Goal: Information Seeking & Learning: Compare options

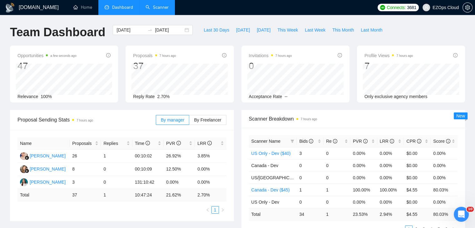
click at [164, 7] on link "Scanner" at bounding box center [157, 7] width 23 height 5
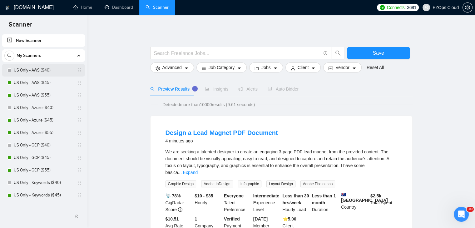
click at [43, 70] on link "US Only - AWS ($40)" at bounding box center [43, 70] width 59 height 12
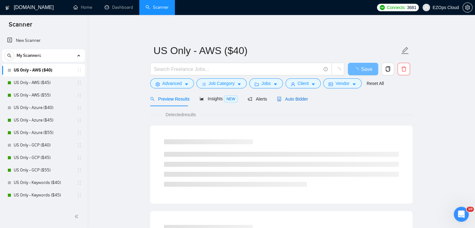
click at [288, 99] on span "Auto Bidder" at bounding box center [292, 99] width 31 height 5
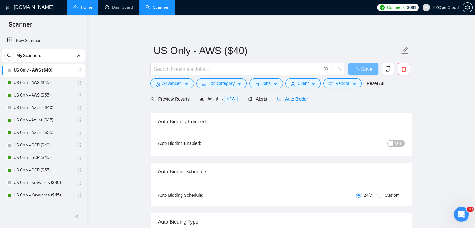
checkbox input "true"
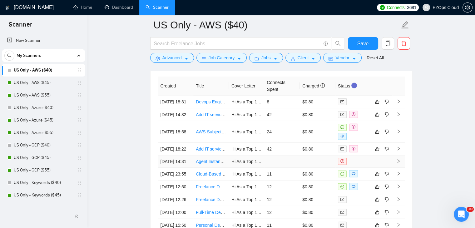
scroll to position [1680, 0]
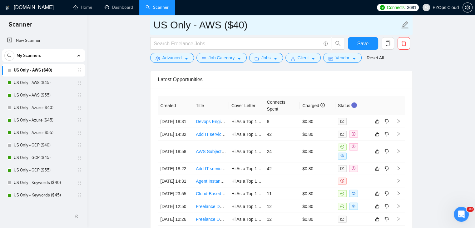
drag, startPoint x: 257, startPoint y: 24, endPoint x: 154, endPoint y: 17, distance: 104.0
click at [154, 17] on input "US Only - AWS ($40)" at bounding box center [277, 25] width 246 height 16
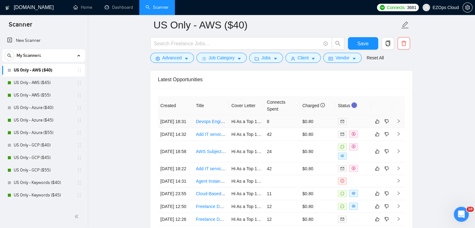
click at [207, 122] on link "Devops Engineer" at bounding box center [212, 121] width 33 height 5
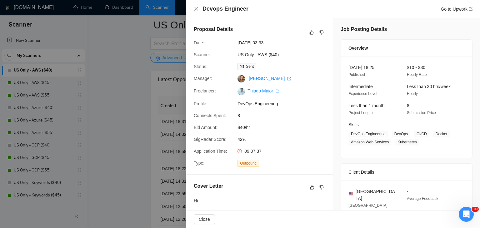
click at [131, 108] on div at bounding box center [240, 114] width 480 height 228
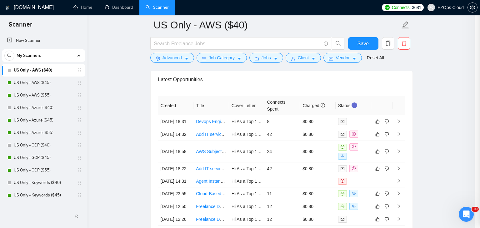
click at [151, 98] on div at bounding box center [240, 114] width 480 height 228
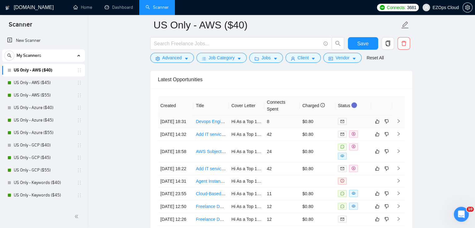
click at [212, 122] on link "Devops Engineer" at bounding box center [212, 121] width 33 height 5
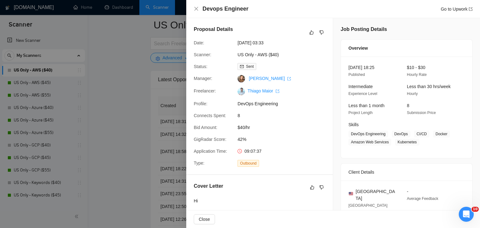
click at [117, 100] on div at bounding box center [240, 114] width 480 height 228
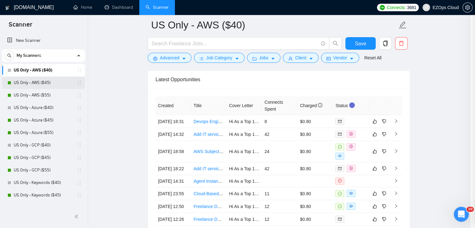
click at [46, 84] on link "US Only - AWS ($45)" at bounding box center [43, 83] width 59 height 12
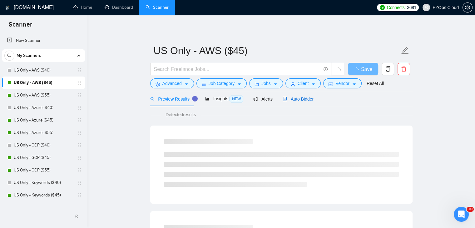
click at [310, 100] on span "Auto Bidder" at bounding box center [298, 99] width 31 height 5
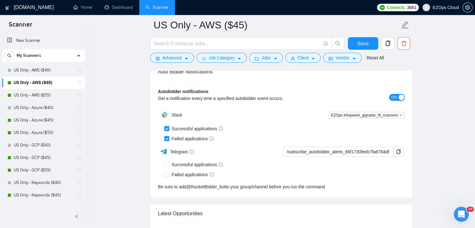
scroll to position [1712, 0]
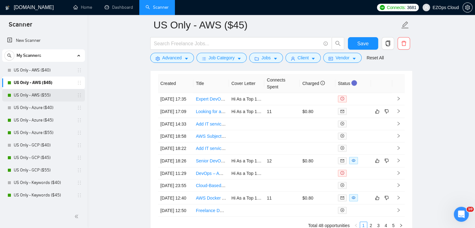
click at [46, 96] on link "US Only - AWS ($55)" at bounding box center [43, 95] width 59 height 12
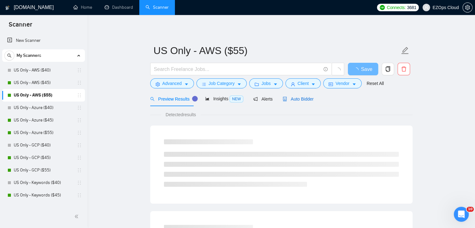
click at [301, 100] on span "Auto Bidder" at bounding box center [298, 99] width 31 height 5
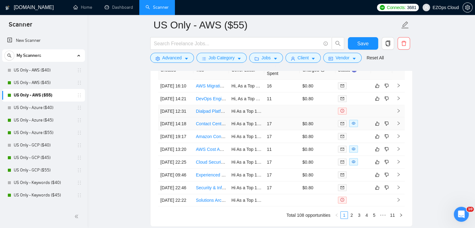
scroll to position [1715, 0]
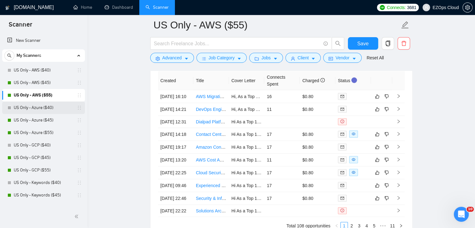
click at [60, 107] on link "US Only - Azure ($40)" at bounding box center [43, 108] width 59 height 12
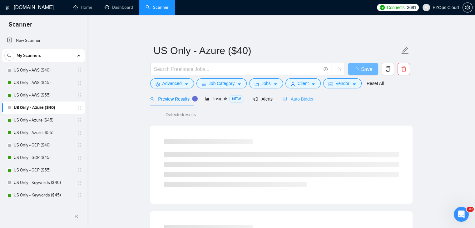
click at [294, 103] on div "Auto Bidder" at bounding box center [298, 99] width 31 height 15
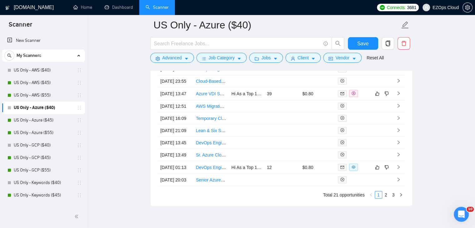
scroll to position [1684, 0]
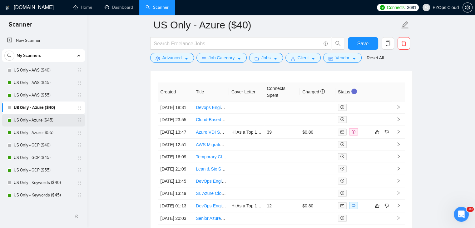
click at [49, 122] on link "US Only - Azure ($45)" at bounding box center [43, 120] width 59 height 12
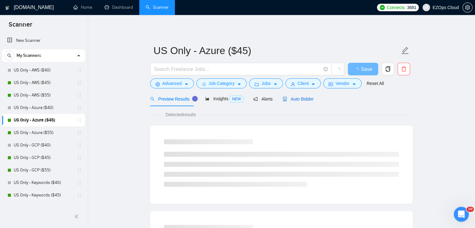
click at [304, 101] on span "Auto Bidder" at bounding box center [298, 99] width 31 height 5
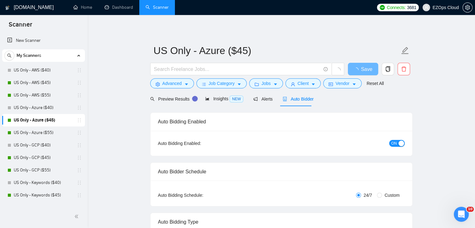
checkbox input "true"
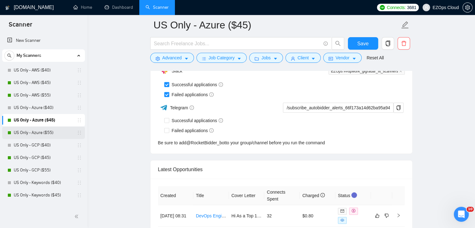
click at [42, 135] on link "US Only - Azure ($55)" at bounding box center [43, 133] width 59 height 12
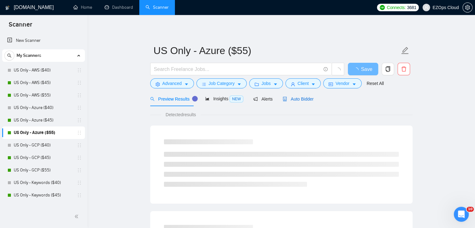
click at [305, 100] on span "Auto Bidder" at bounding box center [298, 99] width 31 height 5
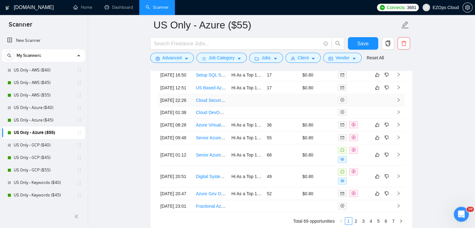
scroll to position [1695, 0]
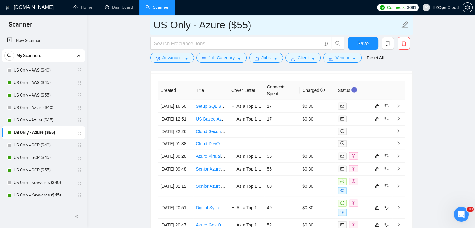
drag, startPoint x: 266, startPoint y: 22, endPoint x: 146, endPoint y: 20, distance: 120.3
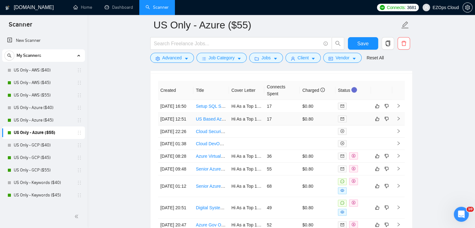
click at [209, 122] on link "US Based Azure DevOps Expert" at bounding box center [227, 119] width 63 height 5
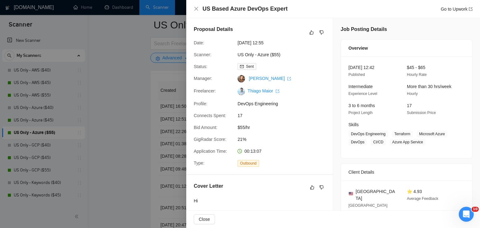
click at [147, 104] on div at bounding box center [240, 114] width 480 height 228
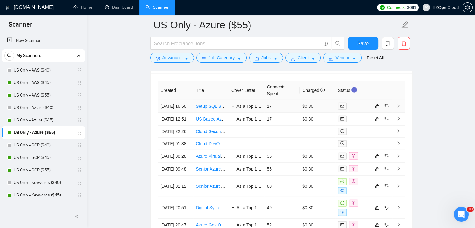
click at [203, 108] on link "Setup SQL Service in [GEOGRAPHIC_DATA] Azure for Microvellum Deployment" at bounding box center [274, 106] width 156 height 5
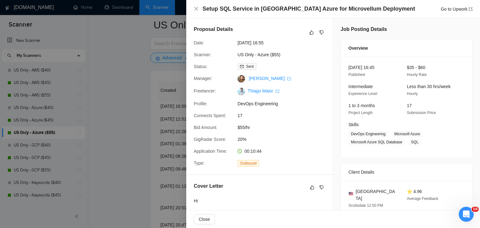
click at [105, 127] on div at bounding box center [240, 114] width 480 height 228
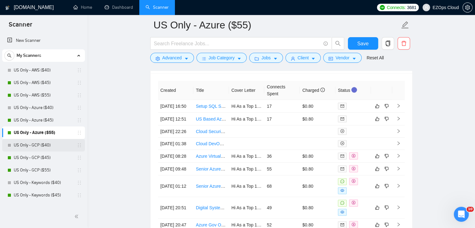
click at [41, 147] on link "US Only - GCP ($40)" at bounding box center [43, 145] width 59 height 12
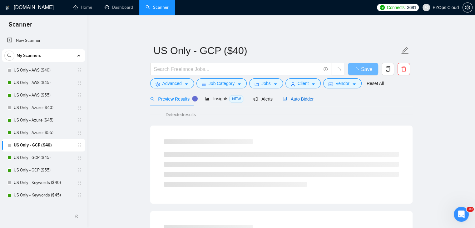
click at [303, 99] on span "Auto Bidder" at bounding box center [298, 99] width 31 height 5
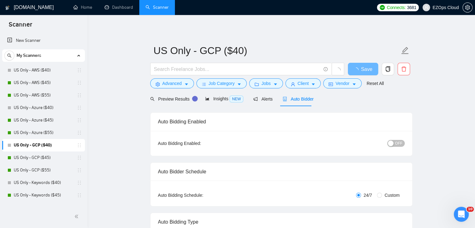
checkbox input "true"
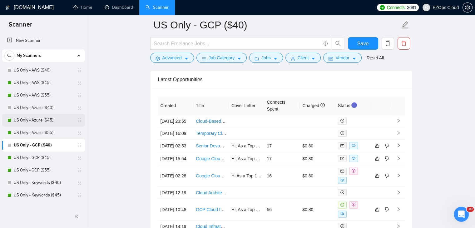
scroll to position [62, 0]
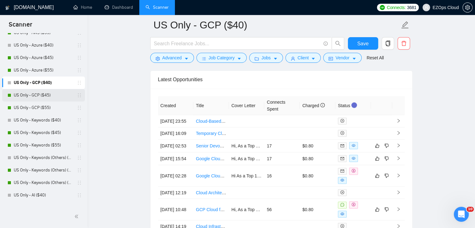
click at [37, 95] on link "US Only - GCP ($45)" at bounding box center [43, 95] width 59 height 12
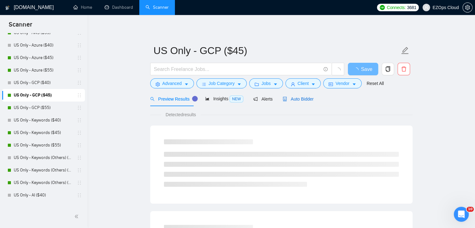
click at [306, 97] on span "Auto Bidder" at bounding box center [298, 99] width 31 height 5
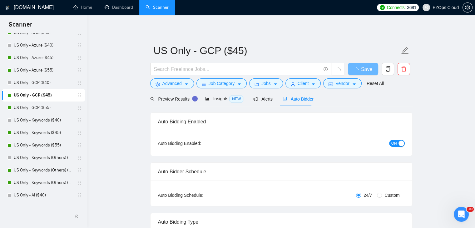
checkbox input "true"
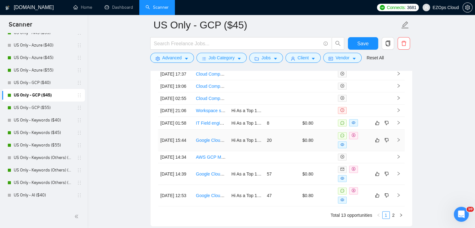
scroll to position [1667, 0]
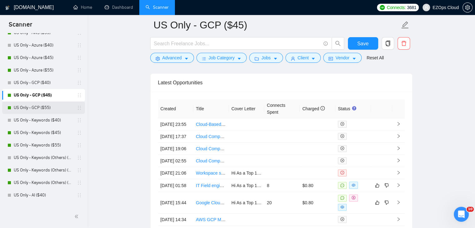
click at [52, 108] on link "US Only - GCP ($55)" at bounding box center [43, 108] width 59 height 12
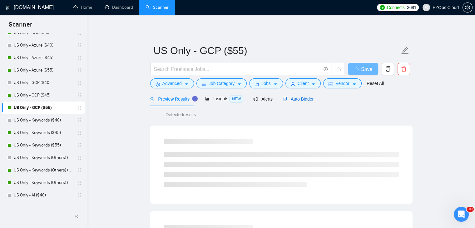
click at [306, 101] on span "Auto Bidder" at bounding box center [298, 99] width 31 height 5
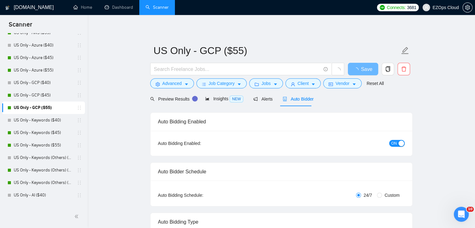
checkbox input "true"
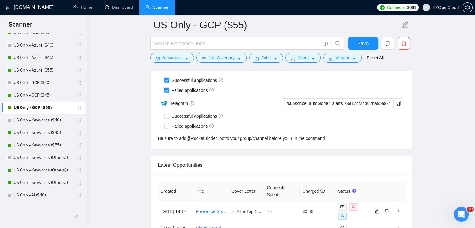
scroll to position [1698, 0]
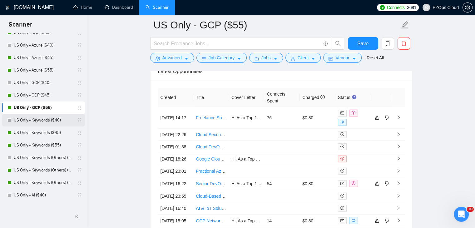
click at [41, 119] on link "US Only - Keywords ($40)" at bounding box center [43, 120] width 59 height 12
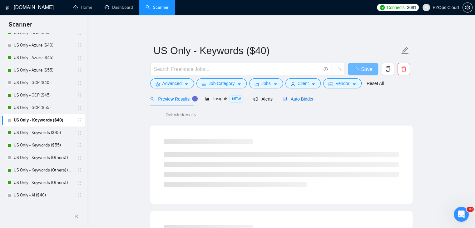
click at [303, 99] on span "Auto Bidder" at bounding box center [298, 99] width 31 height 5
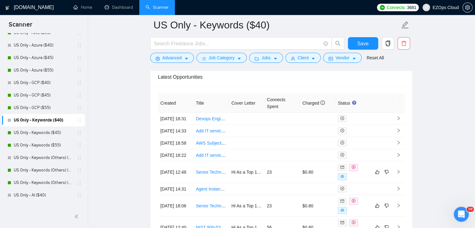
scroll to position [1715, 0]
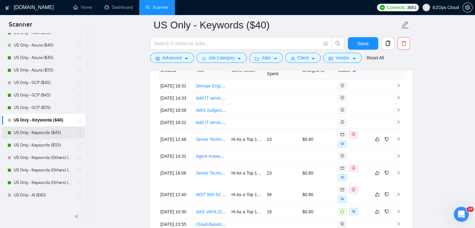
click at [54, 131] on link "US Only - Keywords ($45)" at bounding box center [43, 133] width 59 height 12
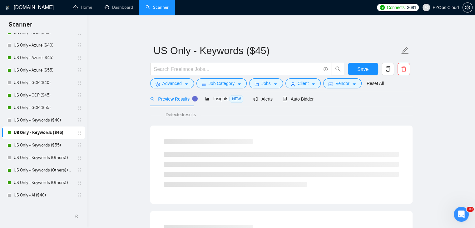
scroll to position [125, 0]
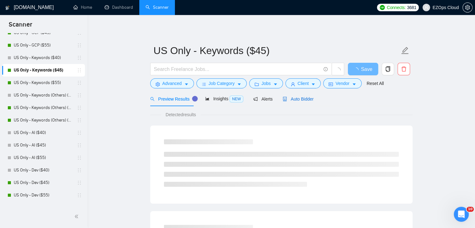
click at [299, 100] on span "Auto Bidder" at bounding box center [298, 99] width 31 height 5
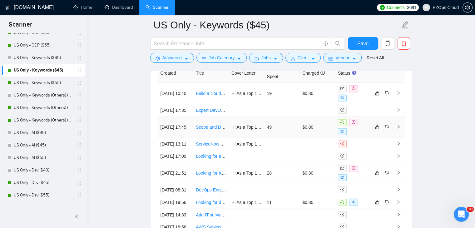
scroll to position [1681, 0]
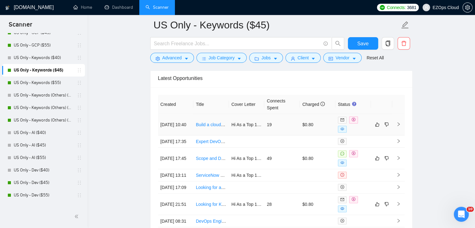
click at [212, 122] on link "Build a cloud-based document management/ecm system" at bounding box center [251, 124] width 110 height 5
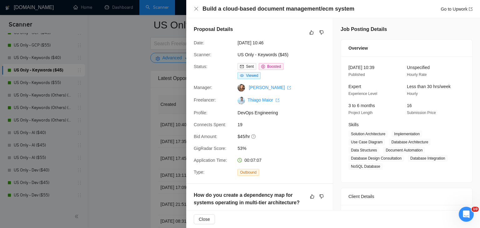
click at [130, 123] on div at bounding box center [240, 114] width 480 height 228
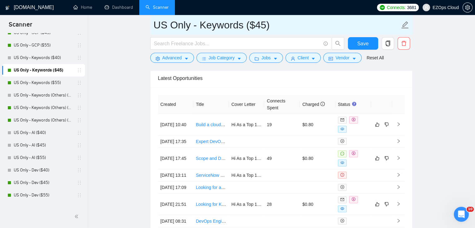
drag, startPoint x: 285, startPoint y: 27, endPoint x: 147, endPoint y: 29, distance: 137.4
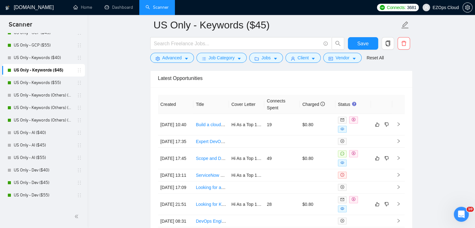
click at [52, 83] on link "US Only - Keywords ($55)" at bounding box center [43, 83] width 59 height 12
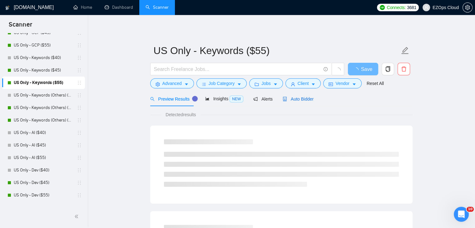
click at [299, 97] on span "Auto Bidder" at bounding box center [298, 99] width 31 height 5
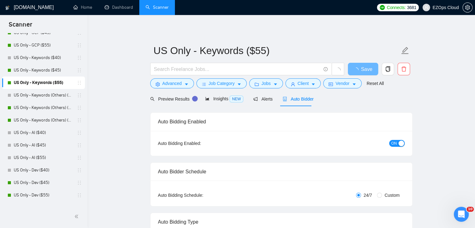
checkbox input "true"
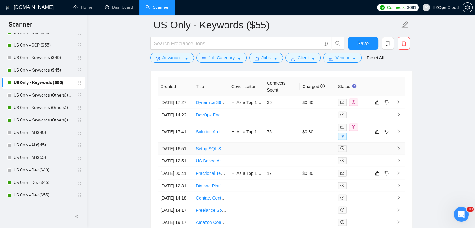
scroll to position [1698, 0]
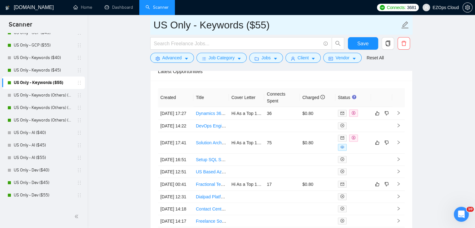
drag, startPoint x: 276, startPoint y: 28, endPoint x: 150, endPoint y: 21, distance: 125.7
click at [150, 21] on span "US Only - Keywords ($55)" at bounding box center [281, 25] width 262 height 20
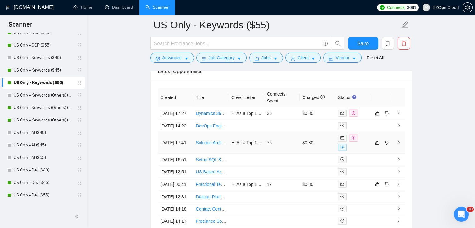
click at [210, 145] on link "Solution Architecting for cloud servers and VMs." at bounding box center [242, 142] width 93 height 5
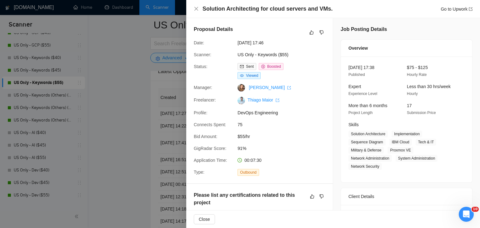
click at [132, 85] on div at bounding box center [240, 114] width 480 height 228
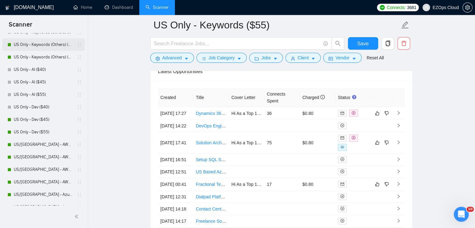
scroll to position [219, 0]
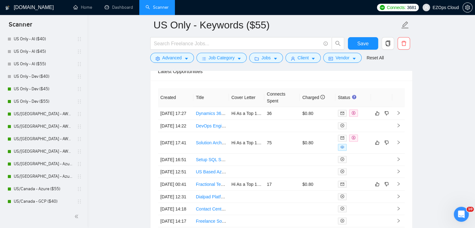
drag, startPoint x: 44, startPoint y: 115, endPoint x: 334, endPoint y: 108, distance: 289.6
click at [44, 115] on link "US/[GEOGRAPHIC_DATA] - AWS (Best Clients) ($55)" at bounding box center [43, 114] width 59 height 12
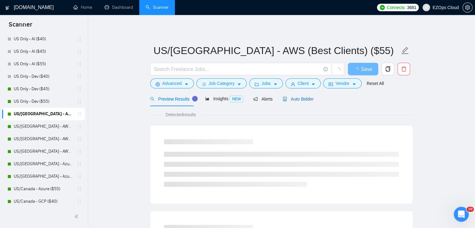
click at [305, 99] on span "Auto Bidder" at bounding box center [298, 99] width 31 height 5
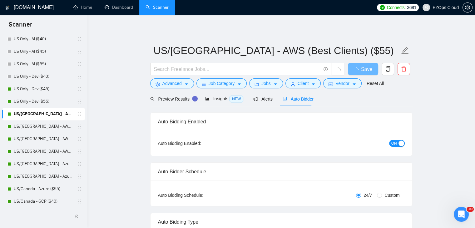
checkbox input "true"
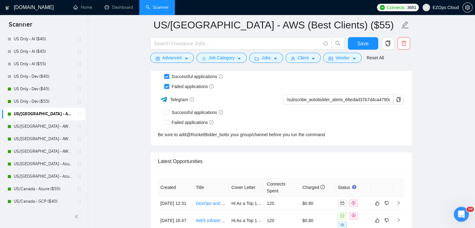
scroll to position [1679, 0]
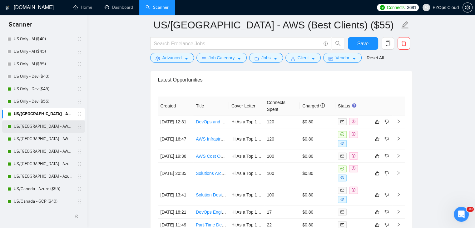
click at [46, 126] on link "US/[GEOGRAPHIC_DATA] - AWS ($40)" at bounding box center [43, 126] width 59 height 12
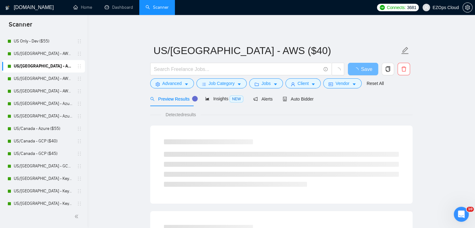
scroll to position [281, 0]
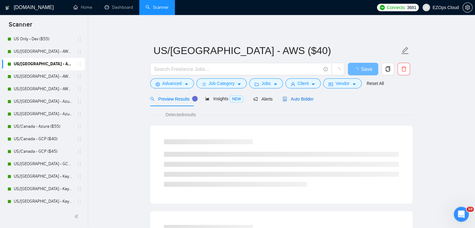
click at [308, 97] on span "Auto Bidder" at bounding box center [298, 99] width 31 height 5
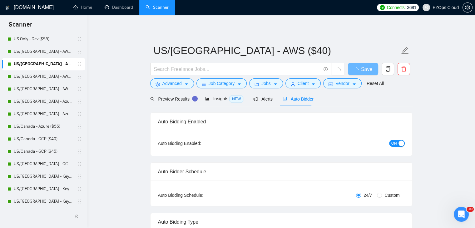
checkbox input "true"
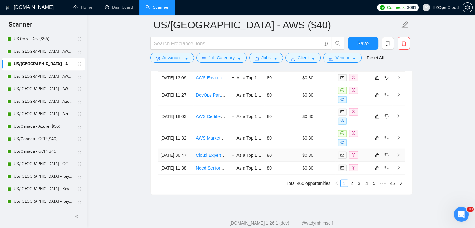
scroll to position [1761, 0]
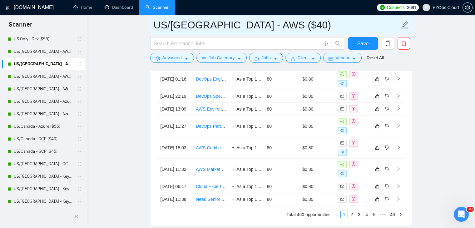
drag, startPoint x: 270, startPoint y: 23, endPoint x: 155, endPoint y: 24, distance: 115.6
click at [155, 24] on input "US/[GEOGRAPHIC_DATA] - AWS ($40)" at bounding box center [277, 25] width 246 height 16
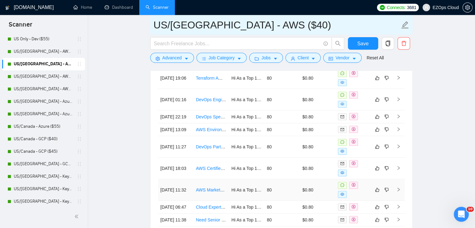
scroll to position [1730, 0]
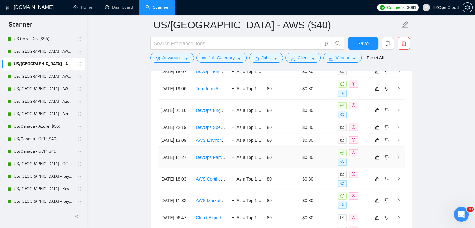
click at [213, 160] on link "DevOps Part time" at bounding box center [213, 157] width 34 height 5
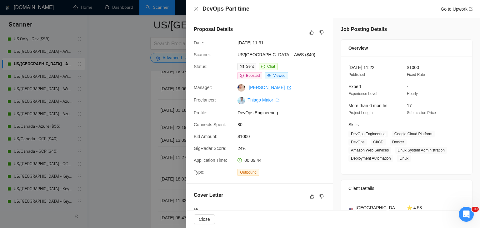
click at [113, 95] on div at bounding box center [240, 114] width 480 height 228
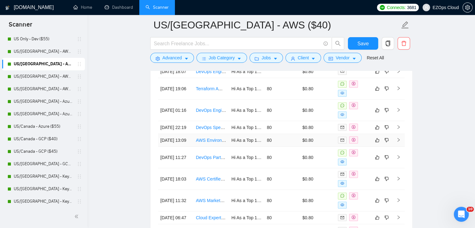
click at [213, 143] on link "AWS Environment Maintenance Specialist Needed" at bounding box center [245, 140] width 98 height 5
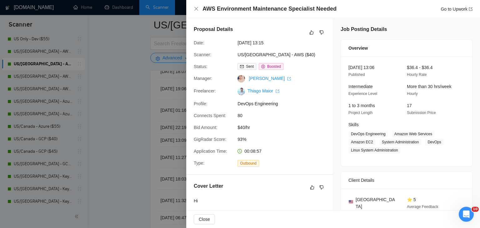
click at [119, 115] on div at bounding box center [240, 114] width 480 height 228
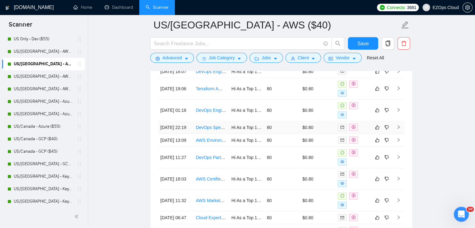
click at [213, 130] on link "DevOps Specialist" at bounding box center [214, 127] width 36 height 5
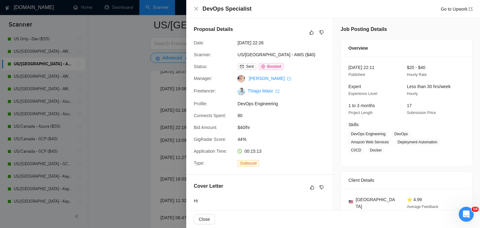
click at [135, 114] on div at bounding box center [240, 114] width 480 height 228
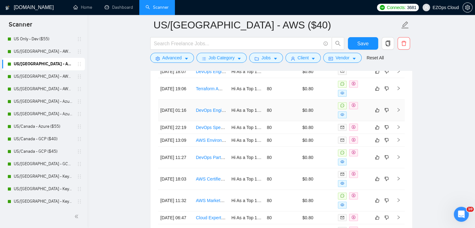
click at [212, 113] on link "DevOps Engineer to set up OpenTofu infra + GitOps + Self-hosted Staging Cluster" at bounding box center [275, 110] width 159 height 5
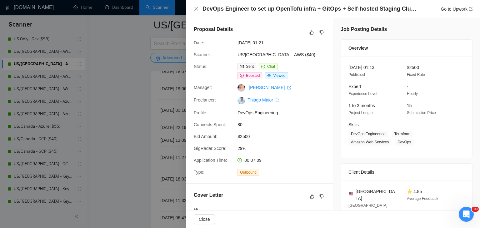
click at [125, 78] on div at bounding box center [240, 114] width 480 height 228
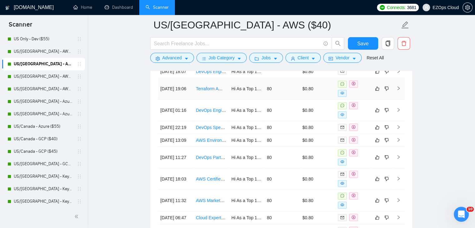
scroll to position [1699, 0]
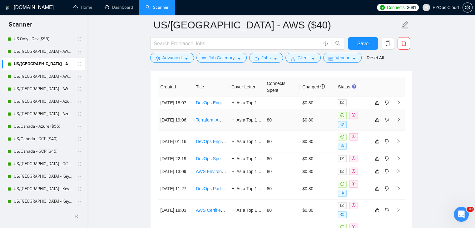
click at [213, 122] on link "Terraform AWS Setup for Multi-Region Deployments" at bounding box center [246, 119] width 101 height 5
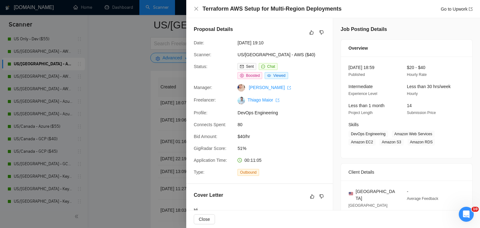
click at [128, 82] on div at bounding box center [240, 114] width 480 height 228
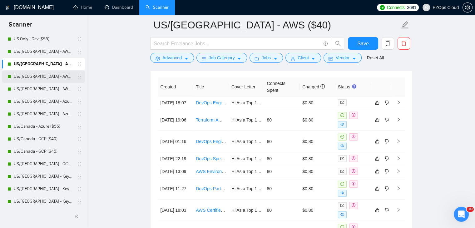
click at [51, 75] on link "US/[GEOGRAPHIC_DATA] - AWS ($45)" at bounding box center [43, 76] width 59 height 12
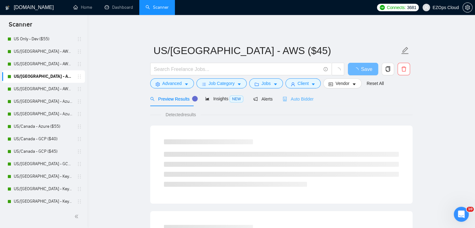
click at [300, 102] on div "Auto Bidder" at bounding box center [298, 99] width 31 height 15
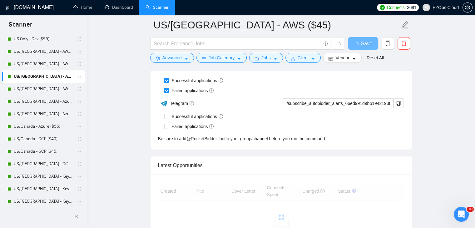
drag, startPoint x: 479, startPoint y: 186, endPoint x: 4, endPoint y: 7, distance: 507.9
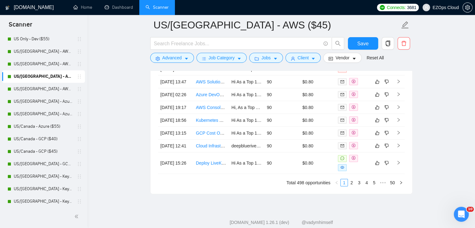
scroll to position [1792, 0]
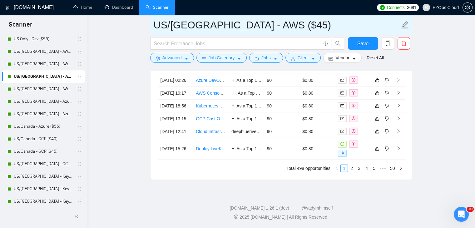
drag, startPoint x: 266, startPoint y: 24, endPoint x: 156, endPoint y: 23, distance: 110.0
click at [157, 24] on input "US/[GEOGRAPHIC_DATA] - AWS ($45)" at bounding box center [277, 25] width 246 height 16
click at [266, 22] on input "US/[GEOGRAPHIC_DATA] - AWS ($45)" at bounding box center [277, 25] width 246 height 16
drag, startPoint x: 273, startPoint y: 25, endPoint x: 131, endPoint y: 23, distance: 142.1
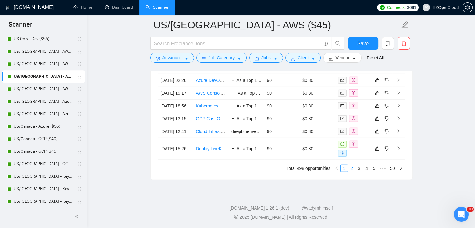
click at [353, 172] on link "2" at bounding box center [351, 168] width 7 height 7
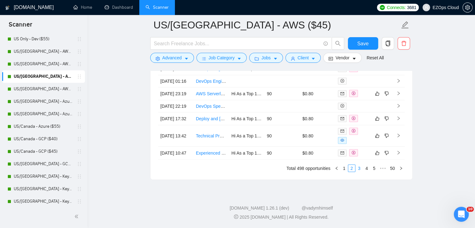
click at [360, 172] on link "3" at bounding box center [359, 168] width 7 height 7
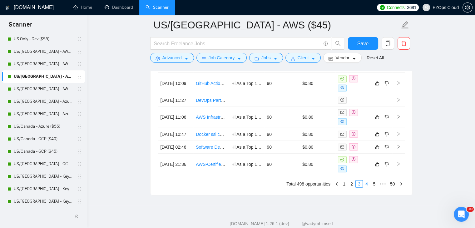
click at [368, 187] on link "4" at bounding box center [366, 184] width 7 height 7
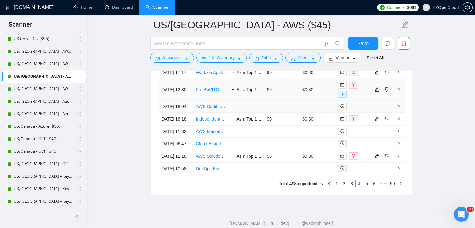
scroll to position [1807, 0]
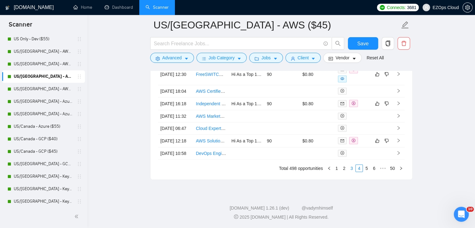
click at [353, 172] on link "3" at bounding box center [351, 168] width 7 height 7
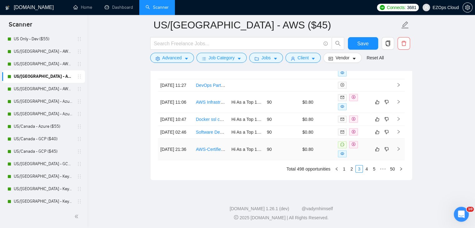
click at [205, 152] on link "AWS-Certified DevOps Engineer" at bounding box center [227, 149] width 63 height 5
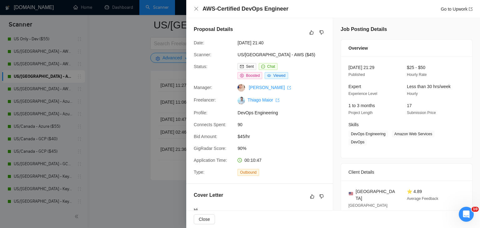
click at [131, 129] on div at bounding box center [240, 114] width 480 height 228
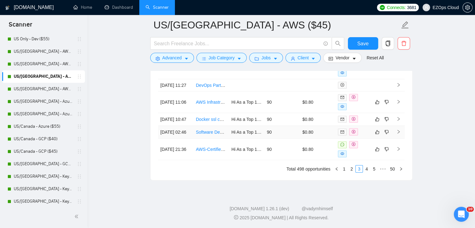
click at [209, 135] on link "Software Developer (AI + Full Stack)" at bounding box center [231, 132] width 71 height 5
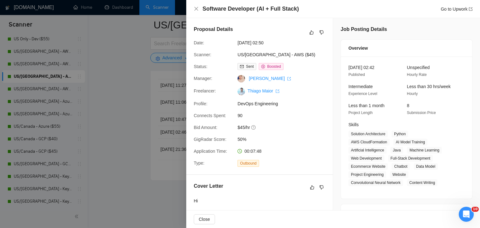
click at [137, 117] on div at bounding box center [240, 114] width 480 height 228
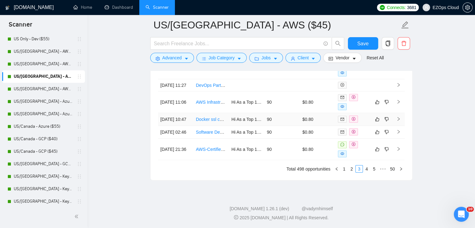
click at [211, 122] on link "Docker ssl config/setup on Ubuntu" at bounding box center [229, 119] width 67 height 5
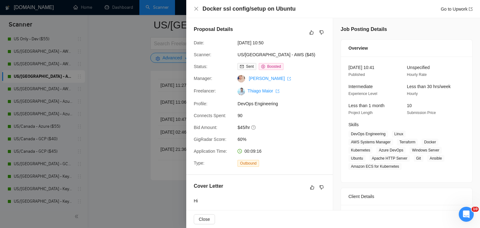
click at [115, 97] on div at bounding box center [240, 114] width 480 height 228
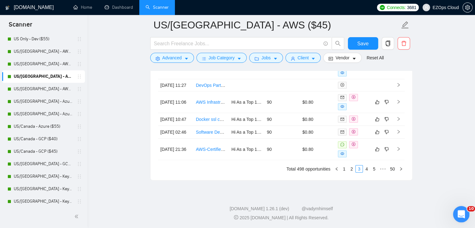
click at [461, 208] on div "Open Intercom Messenger" at bounding box center [460, 213] width 21 height 21
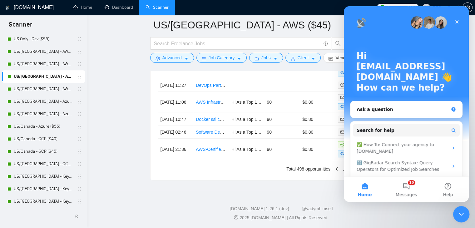
click at [464, 214] on icon "Close Intercom Messenger" at bounding box center [460, 213] width 7 height 7
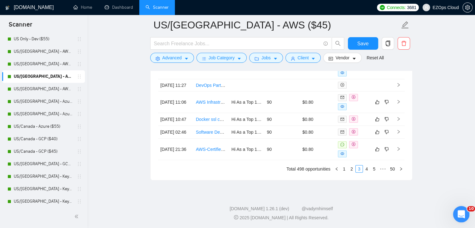
click at [464, 214] on icon "Open Intercom Messenger" at bounding box center [460, 213] width 10 height 10
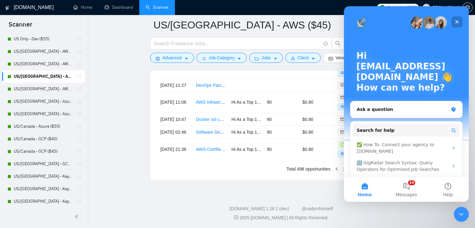
click at [459, 24] on div "Close" at bounding box center [456, 21] width 11 height 11
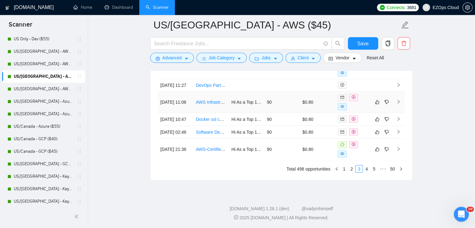
click at [215, 105] on link "AWS Infrastructure DevOps Expert Needed" at bounding box center [238, 102] width 84 height 5
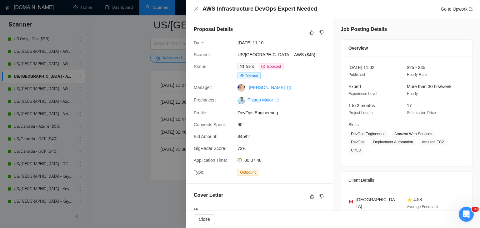
click at [114, 98] on div at bounding box center [240, 114] width 480 height 228
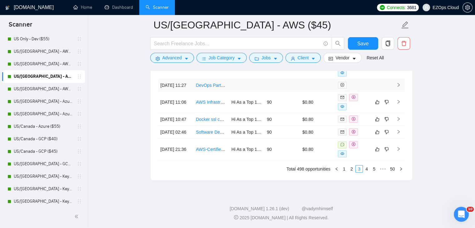
click at [209, 88] on link "DevOps Part time" at bounding box center [213, 85] width 34 height 5
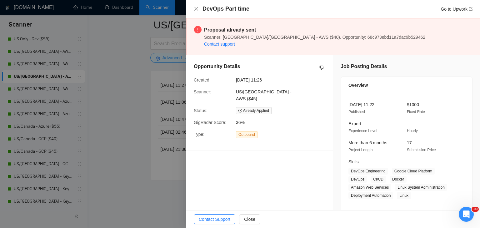
click at [131, 82] on div at bounding box center [240, 114] width 480 height 228
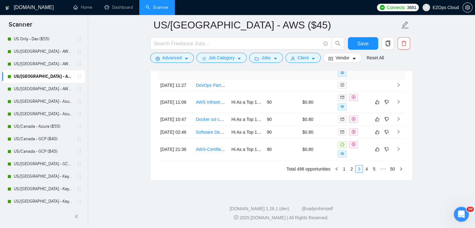
click at [209, 71] on link "GitHub Actions + Remotion Developer For Video Rendering Pipeline" at bounding box center [262, 68] width 132 height 5
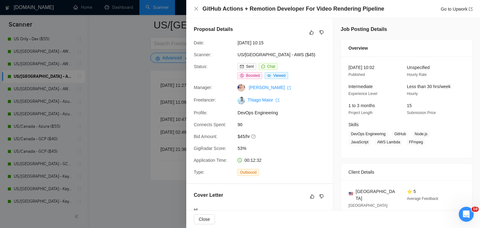
click at [112, 103] on div at bounding box center [240, 114] width 480 height 228
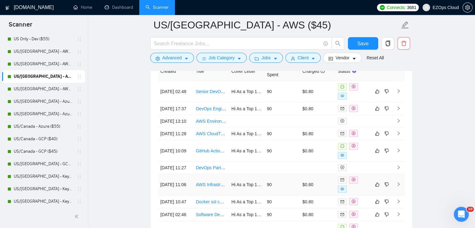
scroll to position [1713, 0]
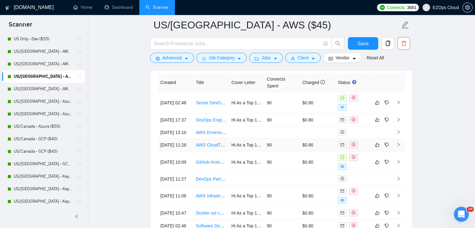
click at [209, 147] on link "AWS CloudTrail Specialist" at bounding box center [221, 144] width 51 height 5
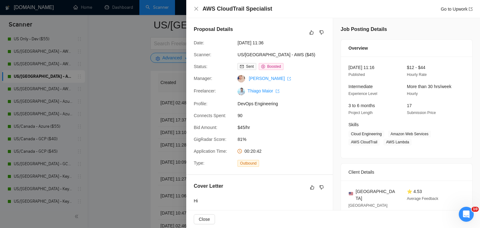
click at [128, 115] on div at bounding box center [240, 114] width 480 height 228
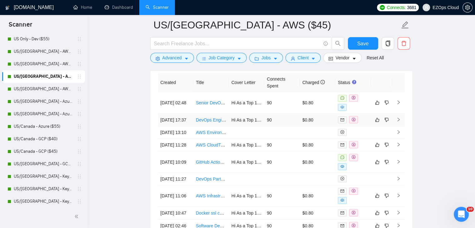
click at [208, 121] on link "DevOps Engineer" at bounding box center [213, 119] width 35 height 5
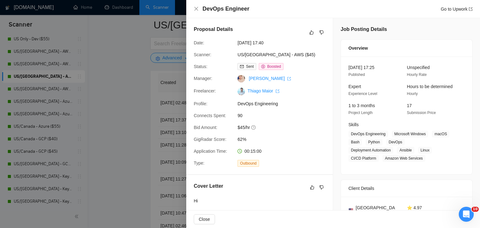
click at [116, 94] on div at bounding box center [240, 114] width 480 height 228
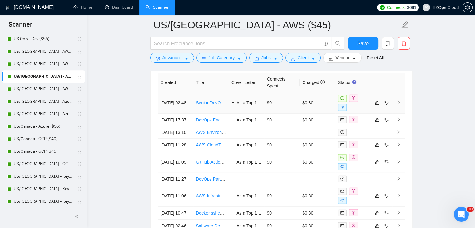
click at [210, 103] on link "Senior DevOps Engineer (Blockchain Infra • Kubernetes • Terraform)" at bounding box center [262, 102] width 132 height 5
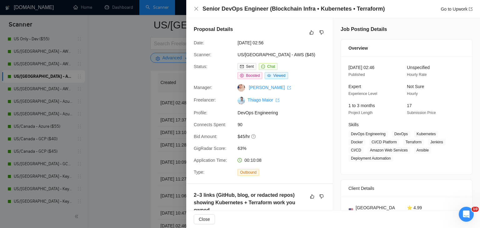
click at [130, 96] on div at bounding box center [240, 114] width 480 height 228
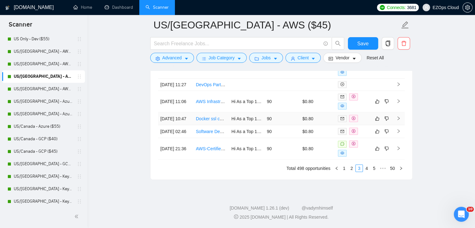
scroll to position [1843, 0]
drag, startPoint x: 352, startPoint y: 168, endPoint x: 345, endPoint y: 167, distance: 7.2
click at [352, 168] on link "2" at bounding box center [351, 168] width 7 height 7
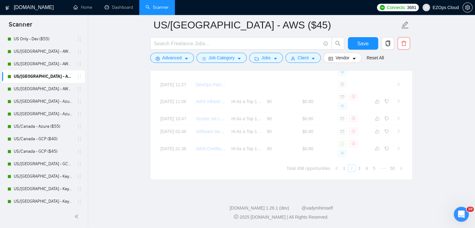
scroll to position [1836, 0]
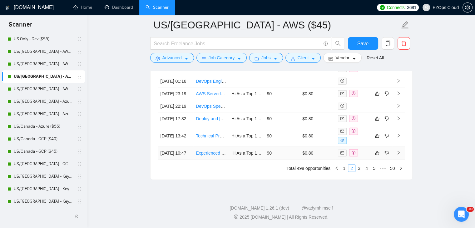
click at [211, 151] on link "Experienced DevSecOps Engineer Needed" at bounding box center [238, 153] width 84 height 5
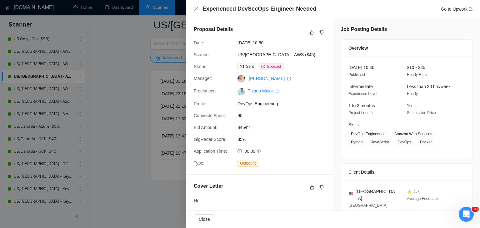
click at [136, 139] on div at bounding box center [240, 114] width 480 height 228
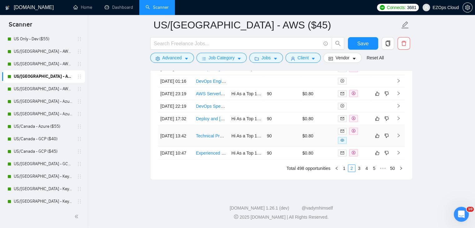
click at [206, 133] on link "Technical Project Manager / Lead Developer & DevOps Engineer (1-Month Project)" at bounding box center [276, 135] width 161 height 5
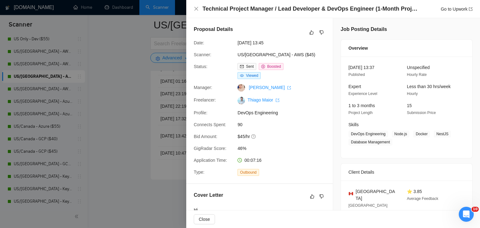
click at [117, 113] on div at bounding box center [240, 114] width 480 height 228
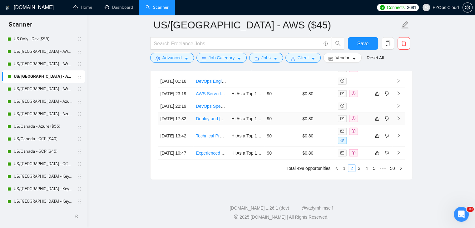
click at [212, 116] on link "Deploy and [PERSON_NAME] a Self-Hosted Form Management Platform on AWS" at bounding box center [276, 118] width 160 height 5
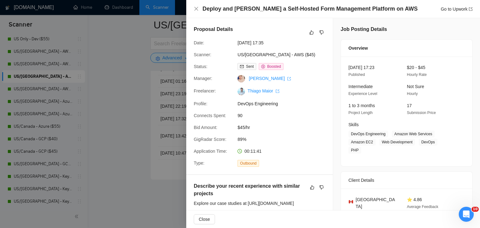
click at [130, 106] on div at bounding box center [240, 114] width 480 height 228
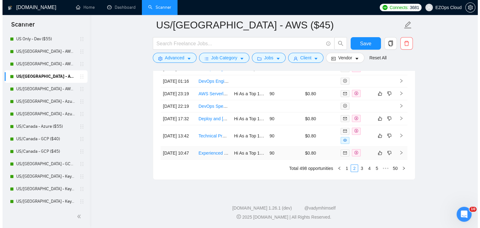
scroll to position [1773, 0]
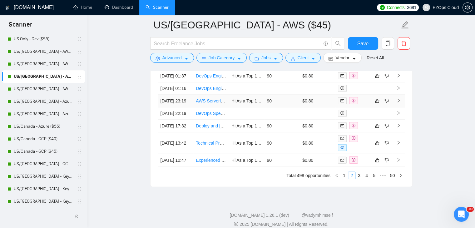
click at [207, 103] on link "AWS Serverless Engineer for MVP Deployment" at bounding box center [242, 100] width 92 height 5
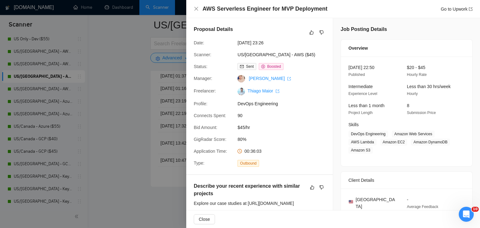
click at [134, 122] on div at bounding box center [240, 114] width 480 height 228
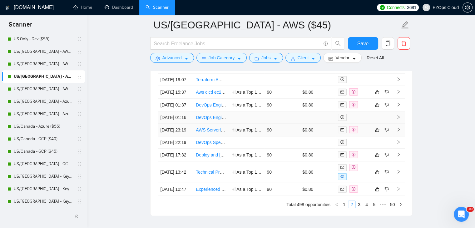
scroll to position [1711, 0]
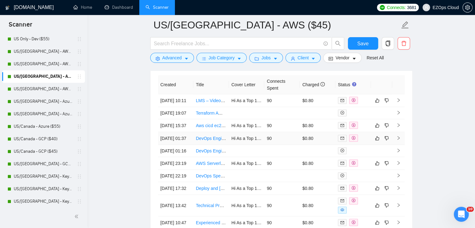
click at [215, 141] on link "DevOps Engineer" at bounding box center [213, 138] width 35 height 5
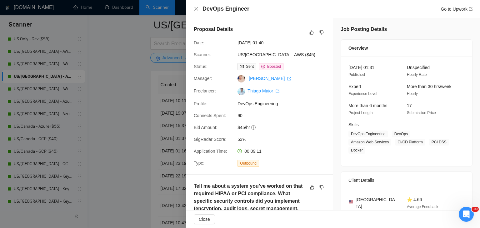
click at [148, 148] on div at bounding box center [240, 114] width 480 height 228
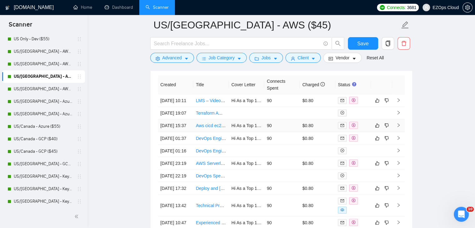
click at [214, 128] on link "Aws cicd ec2 and rds + dockers full" at bounding box center [230, 125] width 68 height 5
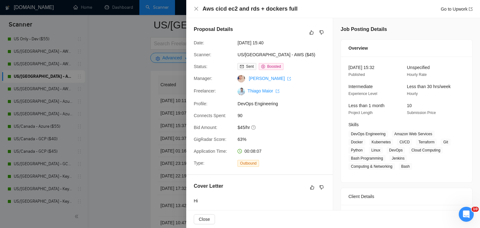
click at [128, 120] on div at bounding box center [240, 114] width 480 height 228
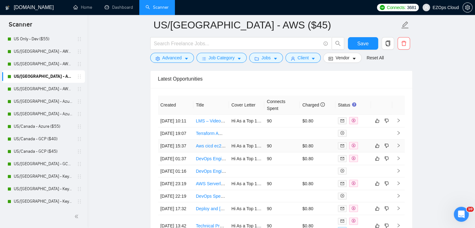
scroll to position [1679, 0]
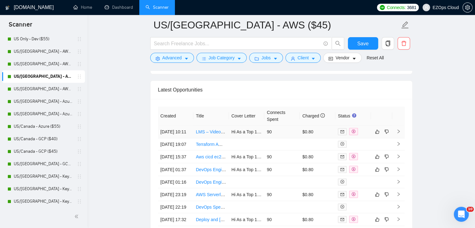
click at [211, 129] on td "LMS – Video Streaming & Platform Optimization" at bounding box center [211, 132] width 36 height 13
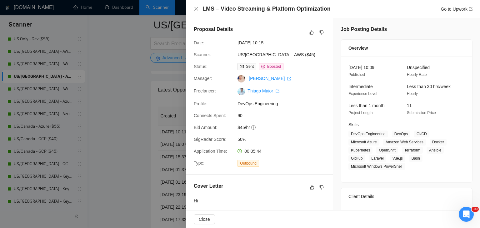
click at [169, 127] on div at bounding box center [240, 114] width 480 height 228
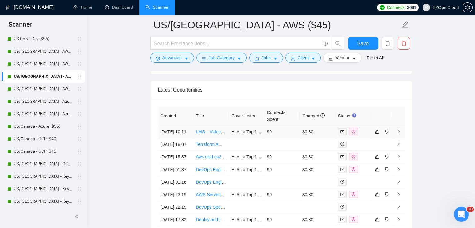
click at [207, 133] on link "LMS – Video Streaming & Platform Optimization" at bounding box center [242, 131] width 93 height 5
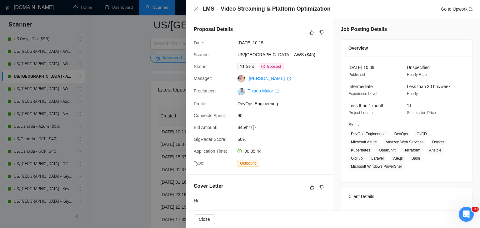
click at [149, 150] on div at bounding box center [240, 114] width 480 height 228
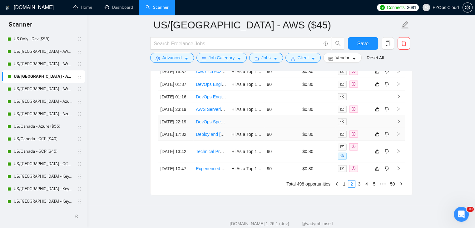
scroll to position [1804, 0]
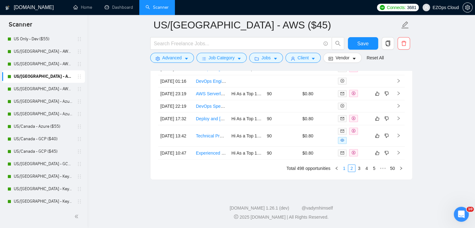
click at [342, 172] on link "1" at bounding box center [344, 168] width 7 height 7
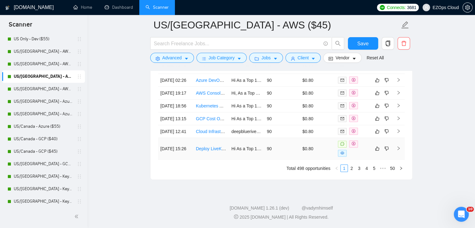
click at [206, 151] on link "Deploy LiveKit Audio Recording on AWS ECS" at bounding box center [240, 148] width 88 height 5
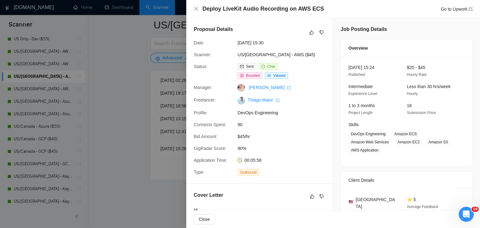
click at [151, 128] on div at bounding box center [240, 114] width 480 height 228
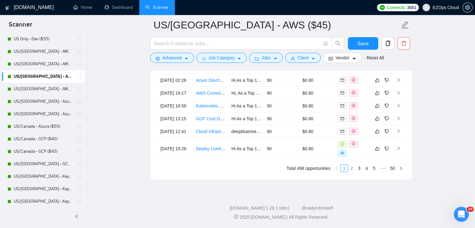
click at [351, 172] on link "2" at bounding box center [351, 168] width 7 height 7
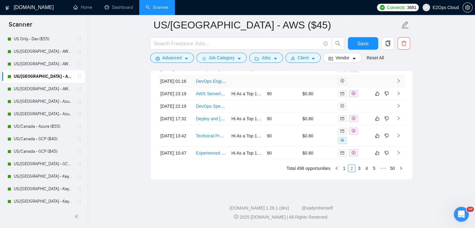
scroll to position [1836, 0]
click at [342, 168] on link "1" at bounding box center [344, 168] width 7 height 7
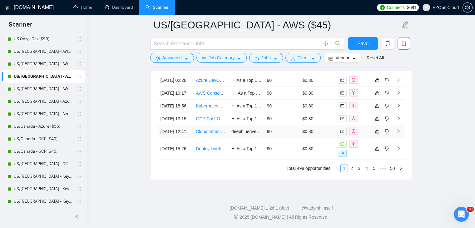
scroll to position [1804, 0]
click at [50, 84] on link "US/[GEOGRAPHIC_DATA] - AWS ($55)" at bounding box center [43, 89] width 59 height 12
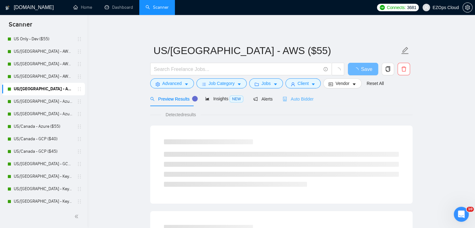
click at [306, 102] on div "Auto Bidder" at bounding box center [298, 99] width 31 height 15
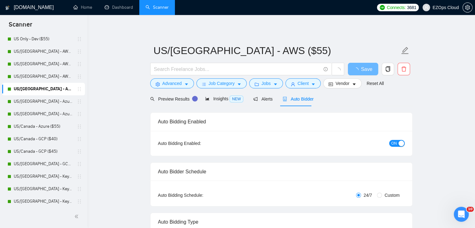
checkbox input "true"
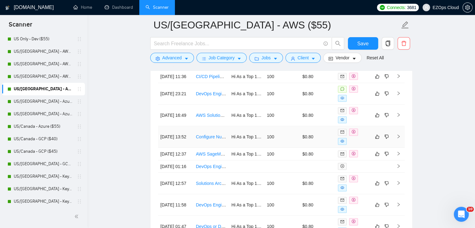
scroll to position [1622, 0]
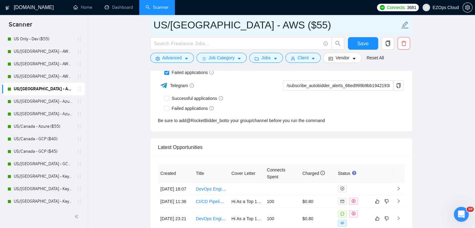
drag, startPoint x: 275, startPoint y: 22, endPoint x: 144, endPoint y: 30, distance: 131.5
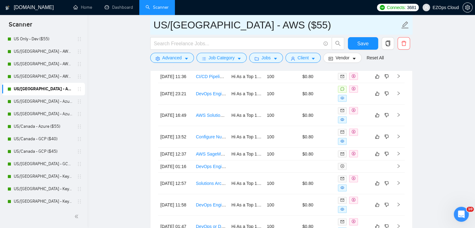
scroll to position [1848, 0]
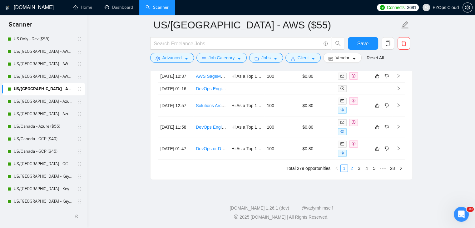
click at [354, 169] on link "2" at bounding box center [351, 168] width 7 height 7
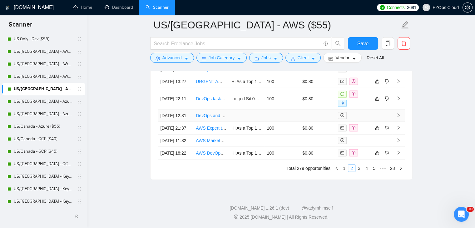
scroll to position [1744, 0]
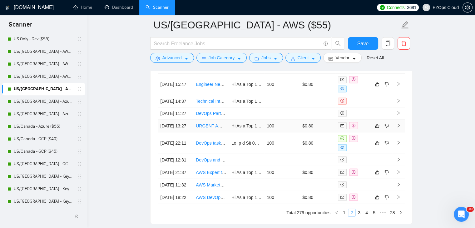
click at [217, 128] on link "URGENT AWS Export Load [PERSON_NAME]/EC2 Down" at bounding box center [252, 125] width 113 height 5
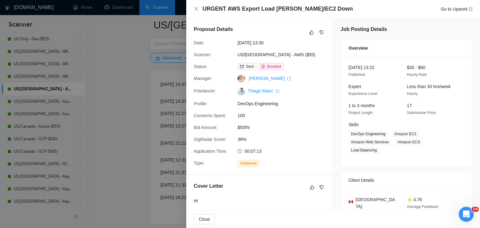
click at [152, 121] on div at bounding box center [240, 114] width 480 height 228
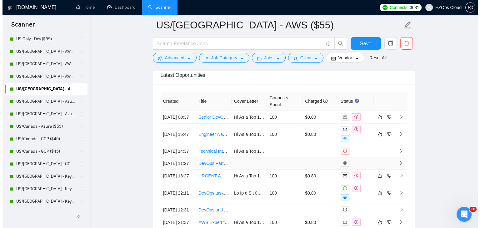
scroll to position [1682, 0]
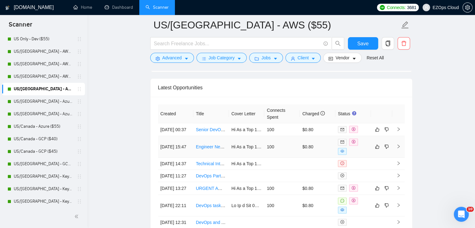
click at [212, 149] on link "Engineer Needed for Scalable n8n Queue Setup on Kubernetes" at bounding box center [257, 146] width 123 height 5
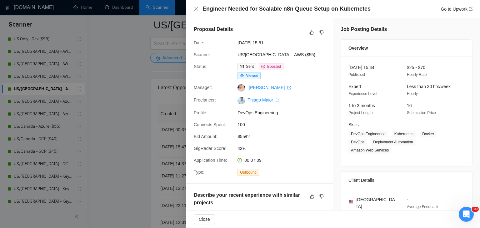
click at [135, 78] on div at bounding box center [240, 114] width 480 height 228
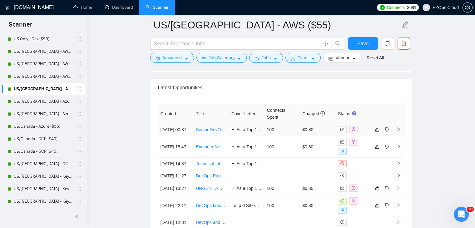
click at [214, 130] on link "Senior DevOps Engineer" at bounding box center [220, 129] width 48 height 5
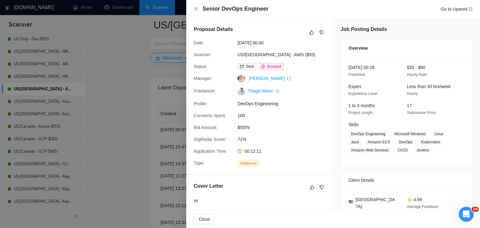
click at [140, 87] on div at bounding box center [240, 114] width 480 height 228
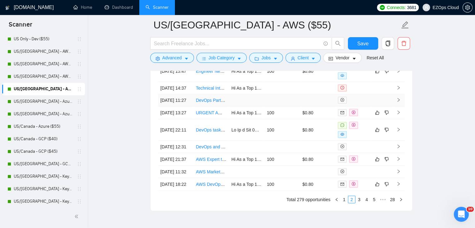
scroll to position [1838, 0]
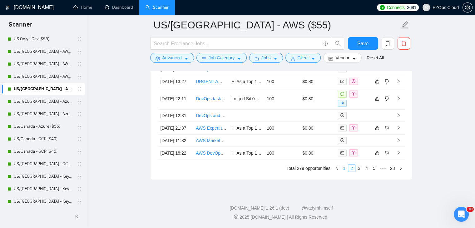
click at [344, 171] on link "1" at bounding box center [344, 168] width 7 height 7
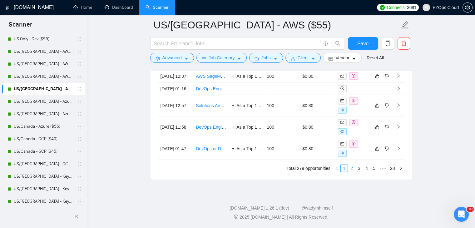
click at [351, 172] on link "2" at bounding box center [351, 168] width 7 height 7
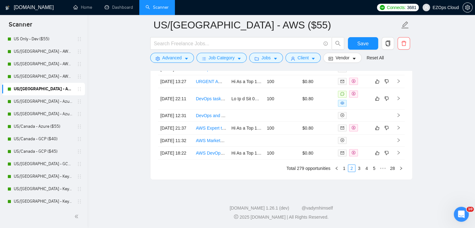
click at [345, 167] on link "1" at bounding box center [344, 168] width 7 height 7
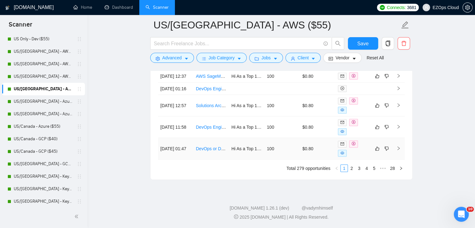
click at [212, 151] on link "DevOps or DevSecOps for growing FinTech" at bounding box center [238, 148] width 85 height 5
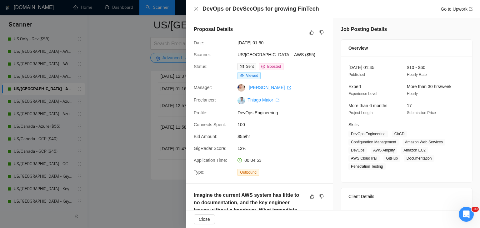
click at [125, 98] on div at bounding box center [240, 114] width 480 height 228
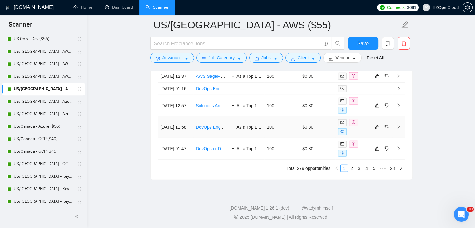
click at [211, 130] on link "DevOps Engineer AWS-based infrastructure" at bounding box center [238, 127] width 85 height 5
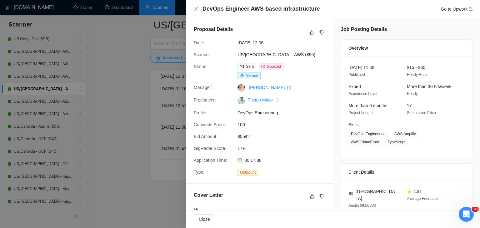
click at [135, 115] on div at bounding box center [240, 114] width 480 height 228
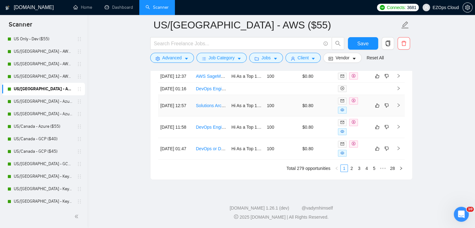
click at [204, 108] on link "Solutions Architect (HubSpot)" at bounding box center [224, 105] width 57 height 5
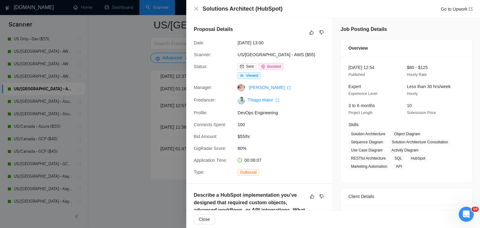
click at [131, 111] on div at bounding box center [240, 114] width 480 height 228
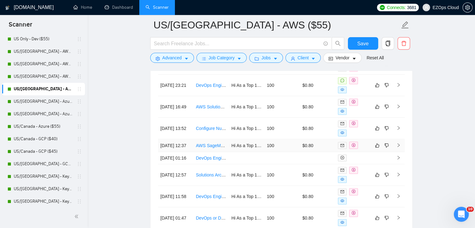
scroll to position [1744, 0]
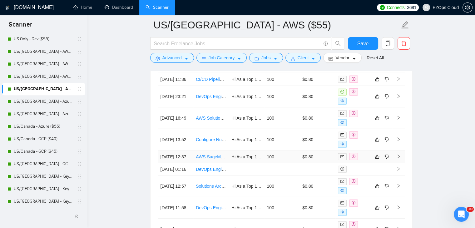
click at [211, 159] on link "AWS SageMaker Setup Expert Needed" at bounding box center [234, 156] width 77 height 5
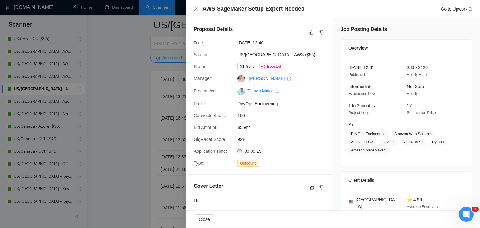
click at [149, 141] on div at bounding box center [240, 114] width 480 height 228
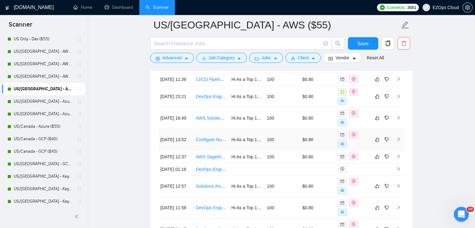
click at [215, 142] on link "Configure Nuxt app for S3/Cloudfront deployment" at bounding box center [244, 139] width 96 height 5
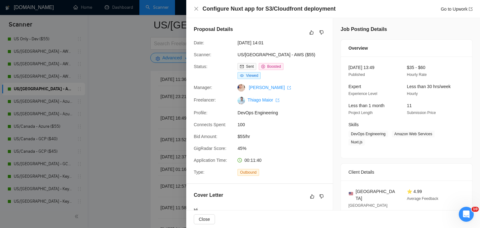
click at [128, 99] on div at bounding box center [240, 114] width 480 height 228
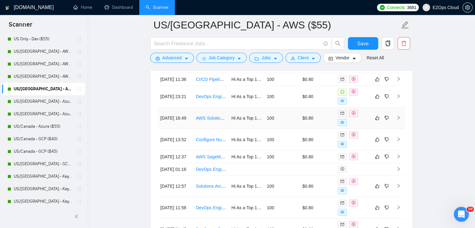
click at [211, 121] on link "AWS Solutions Architect Consultant for Infrastructure and microservices Backend…" at bounding box center [288, 118] width 184 height 5
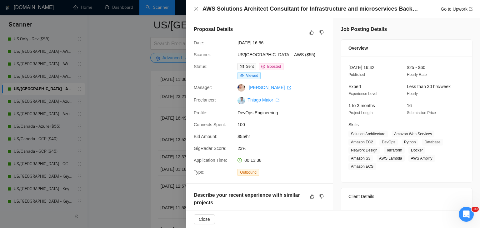
click at [128, 115] on div at bounding box center [240, 114] width 480 height 228
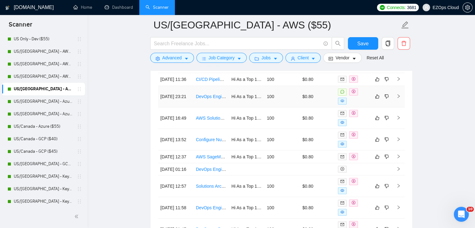
click at [209, 99] on link "DevOps Engineer, Data & Analytics" at bounding box center [230, 96] width 68 height 5
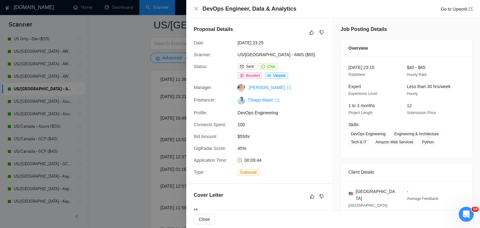
click at [124, 145] on div at bounding box center [240, 114] width 480 height 228
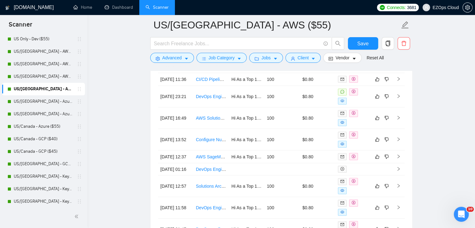
drag, startPoint x: 40, startPoint y: 97, endPoint x: 316, endPoint y: 90, distance: 276.2
click at [40, 97] on link "US/[GEOGRAPHIC_DATA] - Azure ($40)" at bounding box center [43, 101] width 59 height 12
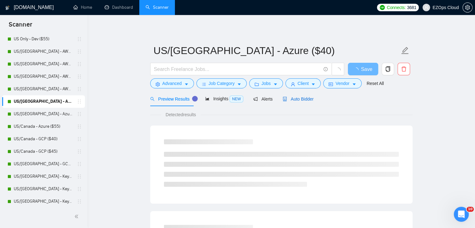
click at [302, 101] on span "Auto Bidder" at bounding box center [298, 99] width 31 height 5
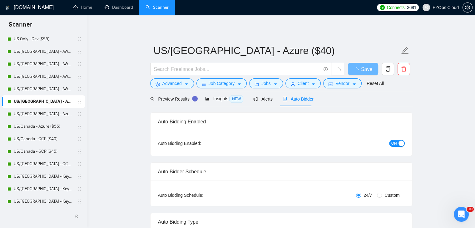
checkbox input "true"
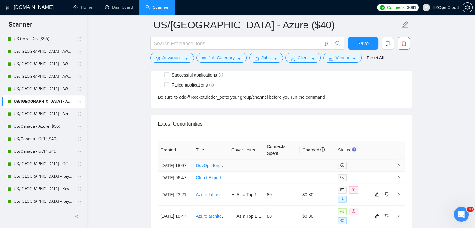
scroll to position [1667, 0]
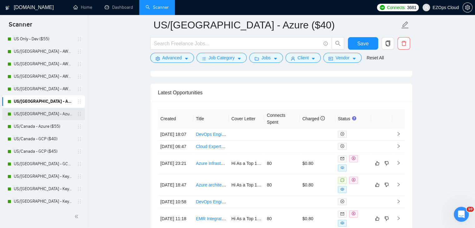
click at [45, 111] on link "US/[GEOGRAPHIC_DATA] - Azure ($45)" at bounding box center [43, 114] width 59 height 12
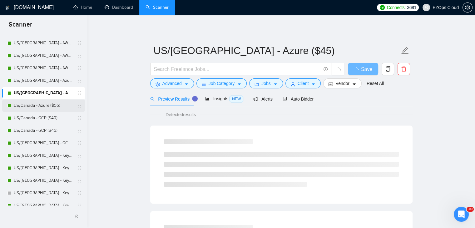
scroll to position [312, 0]
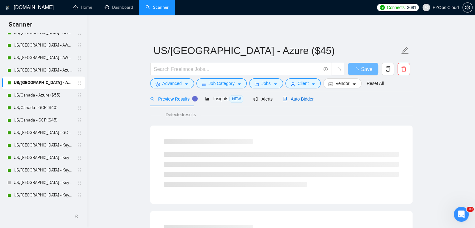
click at [293, 100] on span "Auto Bidder" at bounding box center [298, 99] width 31 height 5
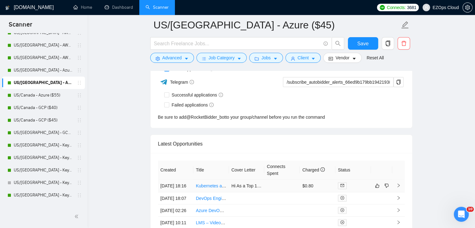
scroll to position [1750, 0]
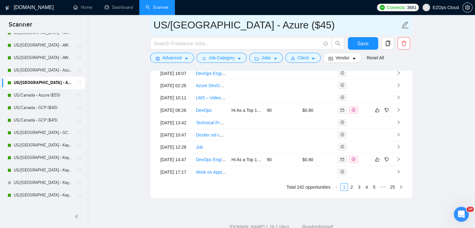
drag, startPoint x: 272, startPoint y: 24, endPoint x: 133, endPoint y: 22, distance: 139.0
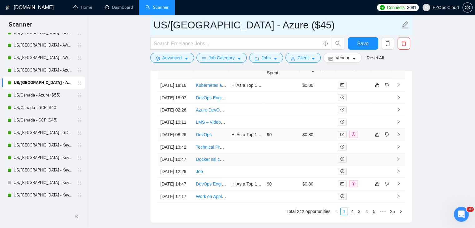
scroll to position [1719, 0]
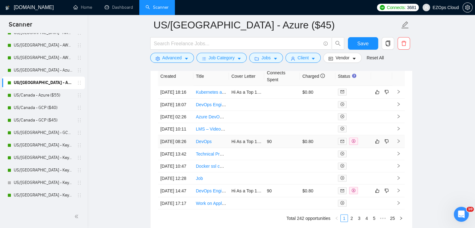
click at [205, 144] on link "DevOps" at bounding box center [204, 141] width 16 height 5
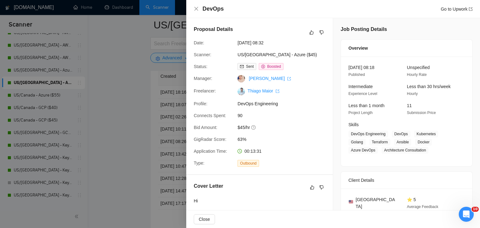
click at [122, 124] on div at bounding box center [240, 114] width 480 height 228
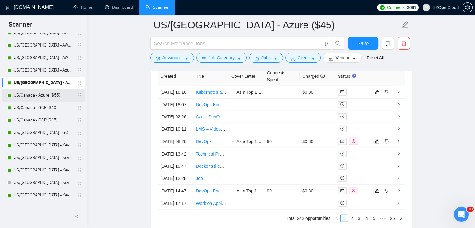
click at [44, 93] on link "US/Canada - Azure ($55)" at bounding box center [43, 95] width 59 height 12
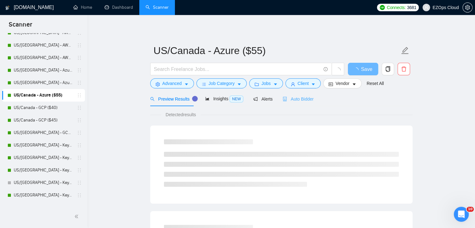
click at [285, 103] on div "Auto Bidder" at bounding box center [298, 99] width 31 height 15
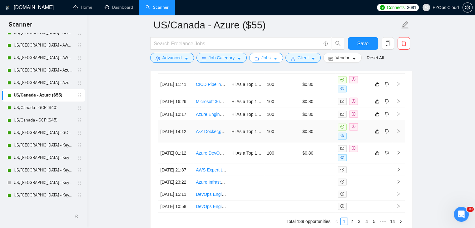
scroll to position [1712, 0]
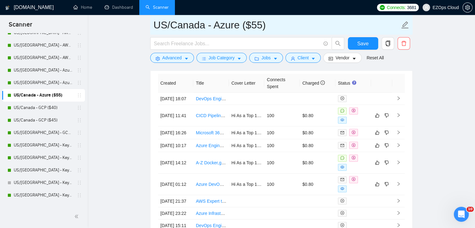
drag, startPoint x: 271, startPoint y: 29, endPoint x: 149, endPoint y: 25, distance: 122.8
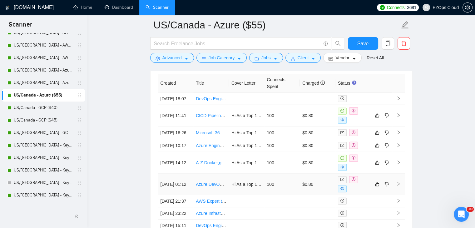
click at [214, 187] on link "Azure DevOps Expert Needed for SharePoint to Cosmos DB Optimization" at bounding box center [267, 184] width 143 height 5
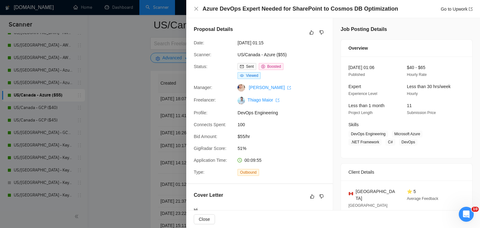
click at [140, 141] on div at bounding box center [240, 114] width 480 height 228
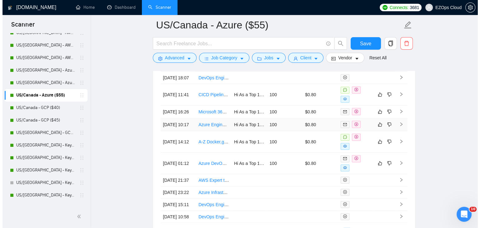
scroll to position [1744, 0]
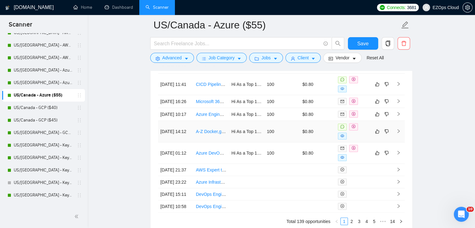
click at [211, 134] on link "A-Z Docker,git, Bicrypto deployment in azure" at bounding box center [239, 131] width 87 height 5
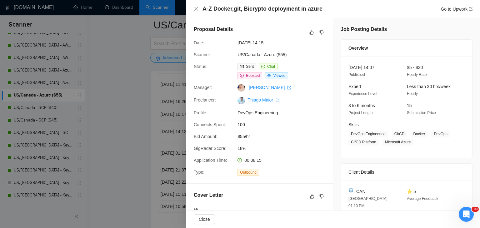
click at [130, 102] on div at bounding box center [240, 114] width 480 height 228
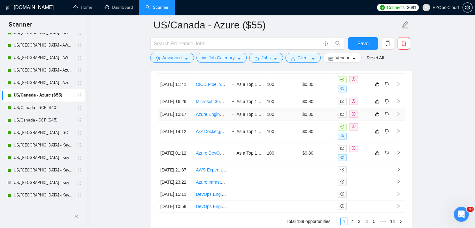
click at [210, 117] on link "Azure Engineer Extensive Azure Trouble Shooting" at bounding box center [244, 114] width 97 height 5
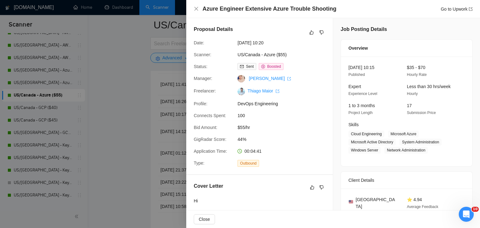
click at [119, 79] on div at bounding box center [240, 114] width 480 height 228
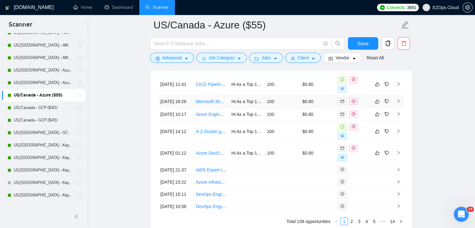
click at [211, 99] on link "Microsoft 365 Consultant – SharePoint/Teams Governance, Restructure, and Lifecy…" at bounding box center [287, 101] width 183 height 5
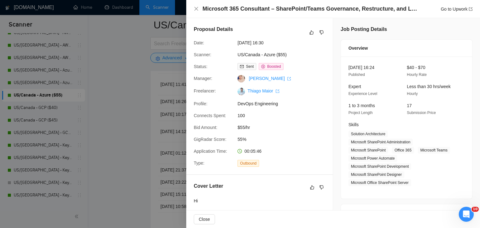
click at [127, 78] on div at bounding box center [240, 114] width 480 height 228
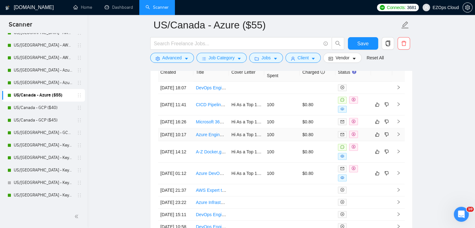
scroll to position [1712, 0]
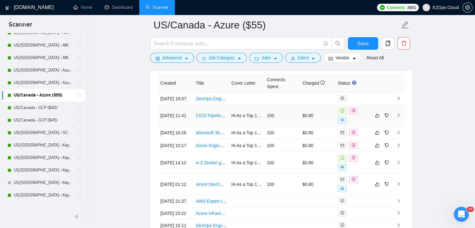
click at [209, 113] on link "CICD Pipeline Azure Devops for Power Apps" at bounding box center [239, 115] width 87 height 5
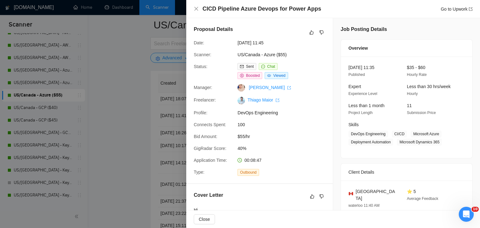
click at [106, 118] on div at bounding box center [240, 114] width 480 height 228
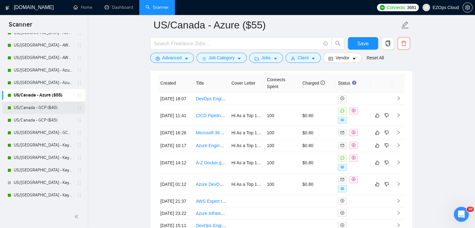
click at [26, 103] on link "US/Canada - GCP ($40)" at bounding box center [43, 108] width 59 height 12
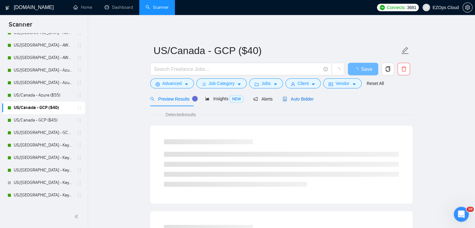
click at [292, 97] on span "Auto Bidder" at bounding box center [298, 99] width 31 height 5
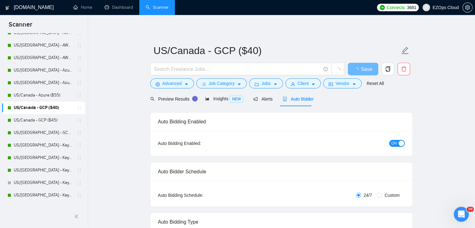
checkbox input "true"
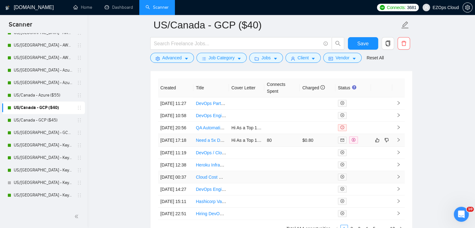
scroll to position [1661, 0]
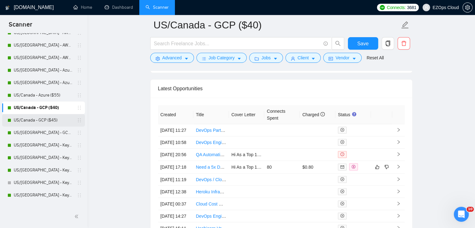
click at [53, 121] on link "US/Canada - GCP ($45)" at bounding box center [43, 120] width 59 height 12
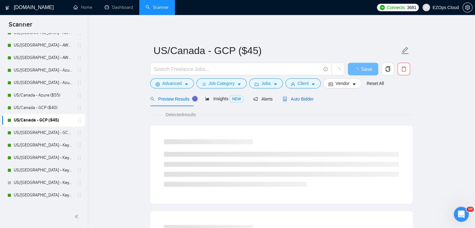
click at [305, 99] on span "Auto Bidder" at bounding box center [298, 99] width 31 height 5
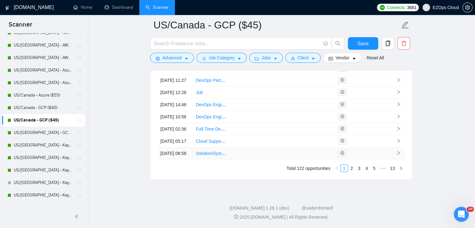
scroll to position [1722, 0]
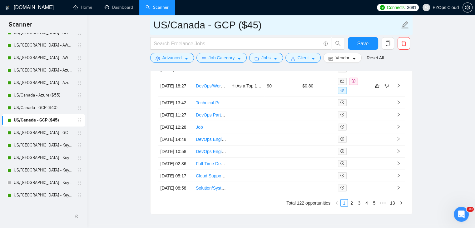
drag, startPoint x: 272, startPoint y: 27, endPoint x: 151, endPoint y: 20, distance: 122.1
click at [151, 20] on span "US/Canada - GCP ($45)" at bounding box center [281, 25] width 262 height 20
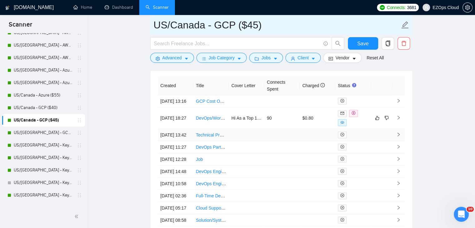
scroll to position [1659, 0]
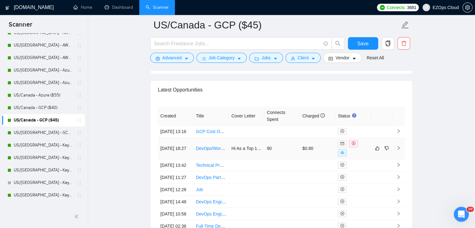
click at [214, 151] on link "DevOps/WordPress Performance Engineer (Cloudflare)" at bounding box center [249, 148] width 107 height 5
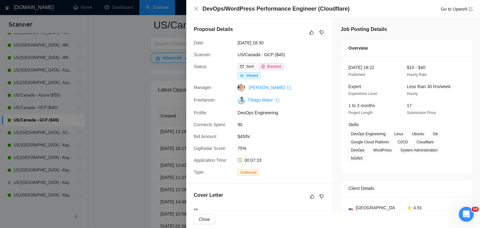
click at [118, 112] on div at bounding box center [240, 114] width 480 height 228
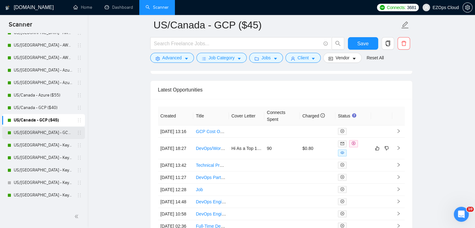
click at [40, 134] on link "US/[GEOGRAPHIC_DATA] - GCP ($55)" at bounding box center [43, 133] width 59 height 12
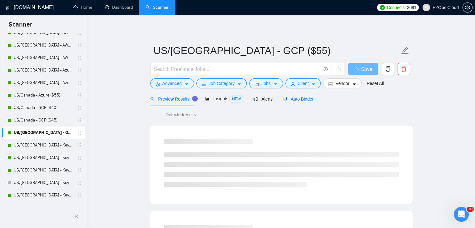
click at [297, 101] on span "Auto Bidder" at bounding box center [298, 99] width 31 height 5
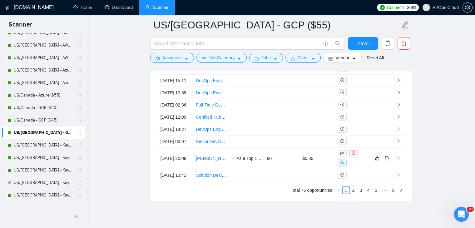
scroll to position [1715, 0]
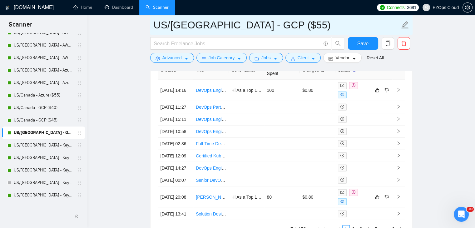
drag, startPoint x: 266, startPoint y: 29, endPoint x: 152, endPoint y: 29, distance: 114.3
click at [152, 29] on span "US/[GEOGRAPHIC_DATA] - GCP ($55)" at bounding box center [281, 25] width 262 height 20
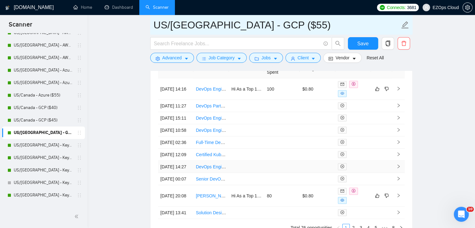
scroll to position [1653, 0]
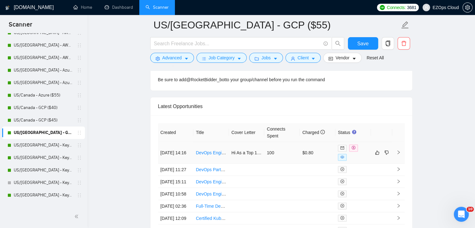
click at [211, 151] on link "DevOps Engineer Needed to Fix CI/CD Pipeline & Modernize Infrastructure" at bounding box center [269, 152] width 146 height 5
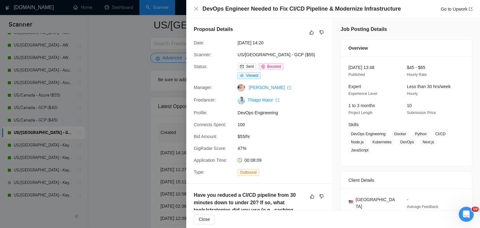
click at [124, 151] on div at bounding box center [240, 114] width 480 height 228
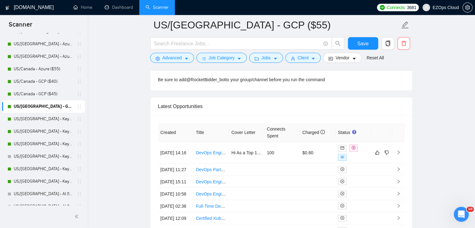
scroll to position [375, 0]
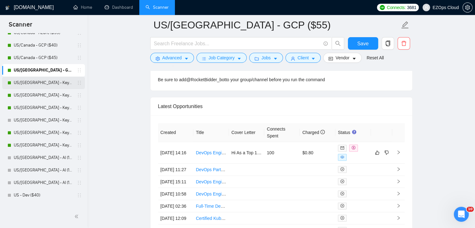
click at [44, 86] on link "US/[GEOGRAPHIC_DATA] - Keywords ($40)" at bounding box center [43, 83] width 59 height 12
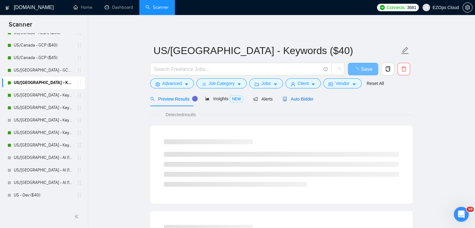
click at [294, 99] on span "Auto Bidder" at bounding box center [298, 99] width 31 height 5
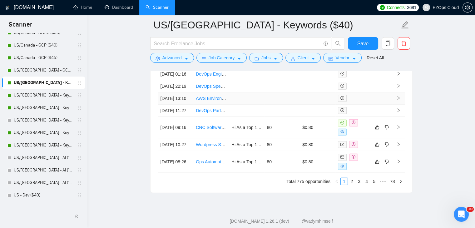
scroll to position [1812, 0]
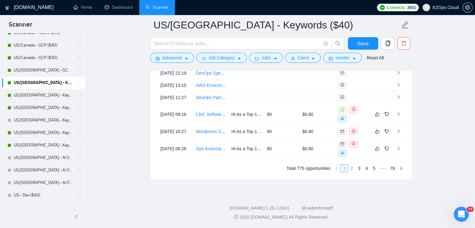
click at [351, 172] on link "2" at bounding box center [351, 168] width 7 height 7
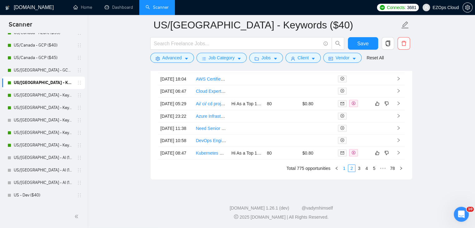
click at [344, 172] on link "1" at bounding box center [344, 168] width 7 height 7
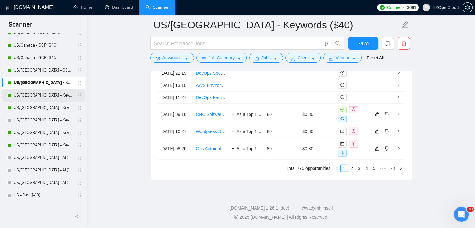
click at [46, 98] on link "US/[GEOGRAPHIC_DATA] - Keywords ($45)" at bounding box center [43, 95] width 59 height 12
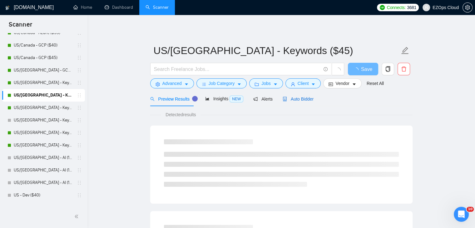
click at [298, 100] on span "Auto Bidder" at bounding box center [298, 99] width 31 height 5
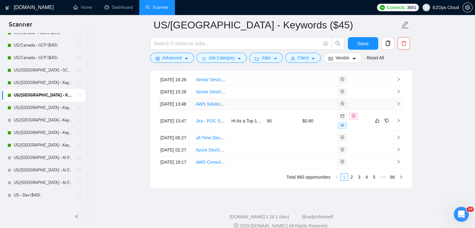
scroll to position [1823, 0]
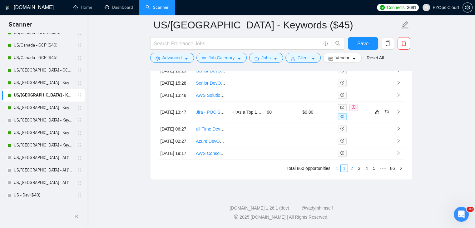
click at [353, 172] on link "2" at bounding box center [351, 168] width 7 height 7
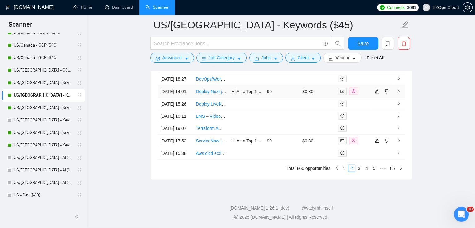
scroll to position [1823, 0]
click at [359, 173] on div "Created Title Cover Letter Connects Spent Charged Status [DATE] 18:56 Kubernete…" at bounding box center [282, 95] width 262 height 170
click at [359, 171] on link "3" at bounding box center [359, 168] width 7 height 7
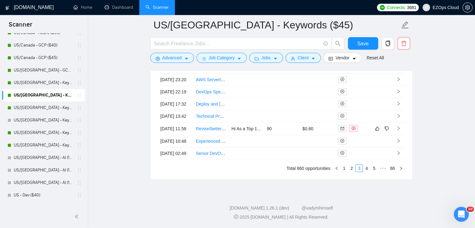
drag, startPoint x: 365, startPoint y: 171, endPoint x: 360, endPoint y: 167, distance: 6.8
click at [365, 171] on link "4" at bounding box center [366, 168] width 7 height 7
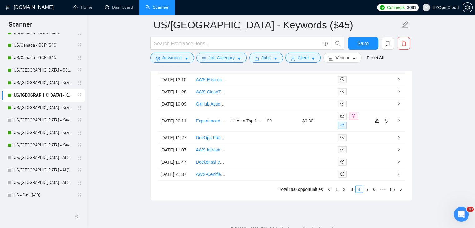
scroll to position [1792, 0]
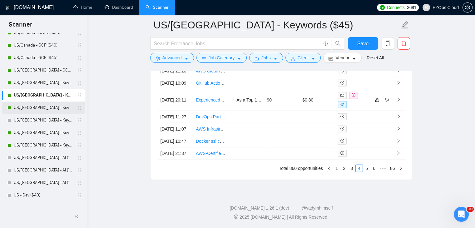
click at [52, 107] on link "US/[GEOGRAPHIC_DATA] - Keywords ($55)" at bounding box center [43, 108] width 59 height 12
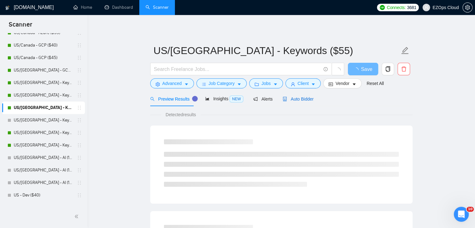
click at [301, 97] on span "Auto Bidder" at bounding box center [298, 99] width 31 height 5
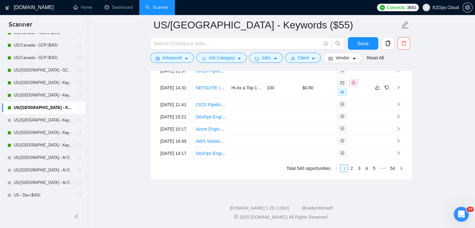
scroll to position [1823, 0]
click at [353, 172] on link "2" at bounding box center [351, 168] width 7 height 7
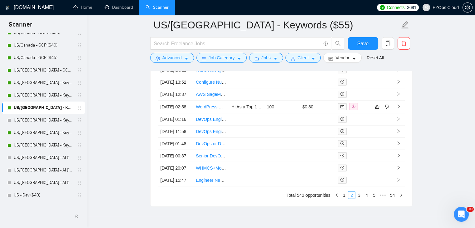
scroll to position [1833, 0]
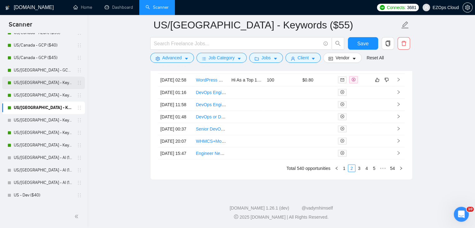
click at [39, 84] on link "US/[GEOGRAPHIC_DATA] - Keywords ($40)" at bounding box center [43, 83] width 59 height 12
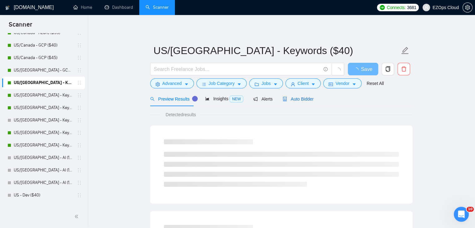
click at [300, 97] on span "Auto Bidder" at bounding box center [298, 99] width 31 height 5
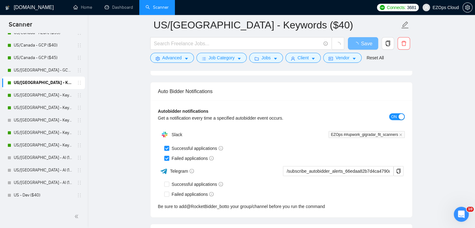
scroll to position [1461, 0]
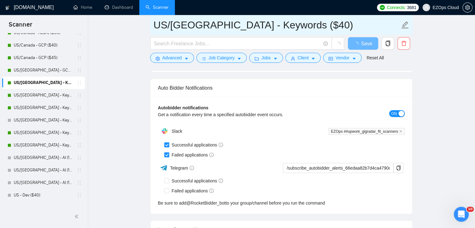
drag, startPoint x: 266, startPoint y: 31, endPoint x: 132, endPoint y: 31, distance: 133.4
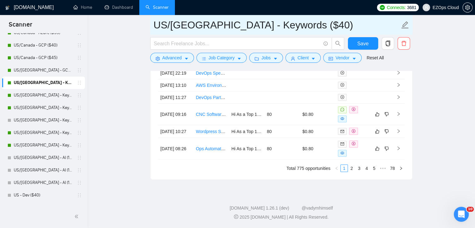
scroll to position [1830, 0]
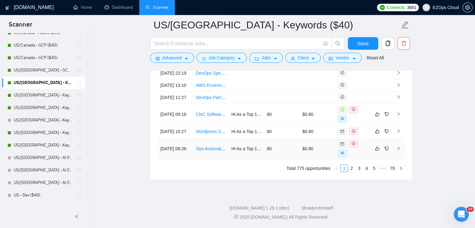
click at [210, 149] on link "Ops Automation Engineer (21 Day Trial - $1000 Flat)" at bounding box center [247, 148] width 102 height 5
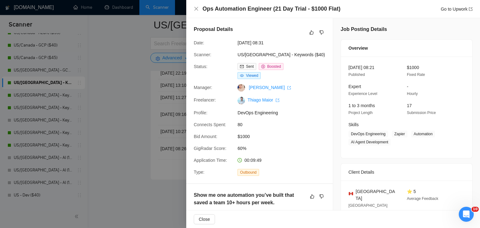
click at [131, 131] on div at bounding box center [240, 114] width 480 height 228
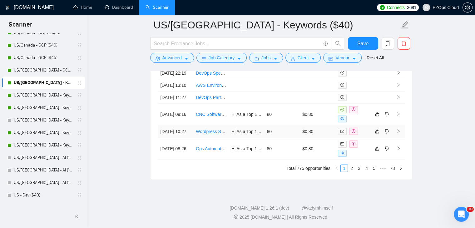
click at [206, 129] on link "Wordpress Security and Devops Support" at bounding box center [235, 131] width 79 height 5
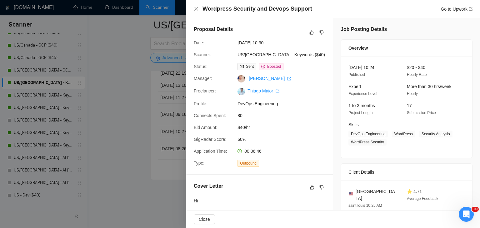
click at [129, 97] on div at bounding box center [240, 114] width 480 height 228
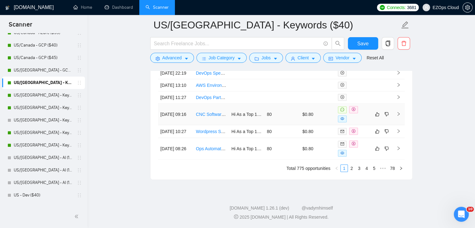
click at [207, 112] on link "CNC Software Configuration and VFD Parameter Setup for RS485" at bounding box center [260, 114] width 129 height 5
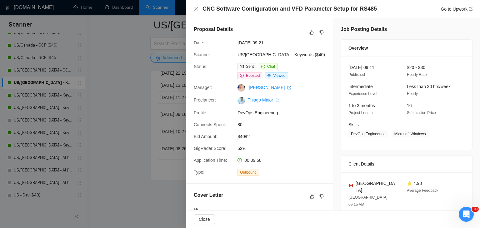
click at [134, 88] on div at bounding box center [240, 114] width 480 height 228
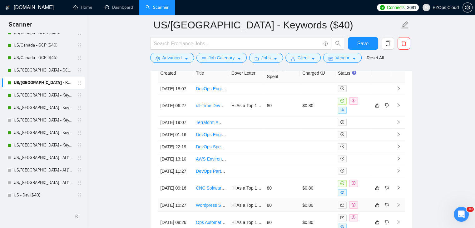
scroll to position [1674, 0]
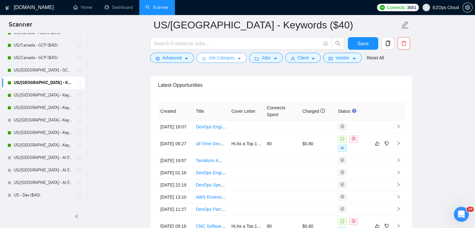
drag, startPoint x: 52, startPoint y: 97, endPoint x: 238, endPoint y: 57, distance: 191.0
click at [52, 97] on link "US/[GEOGRAPHIC_DATA] - Keywords ($45)" at bounding box center [43, 95] width 59 height 12
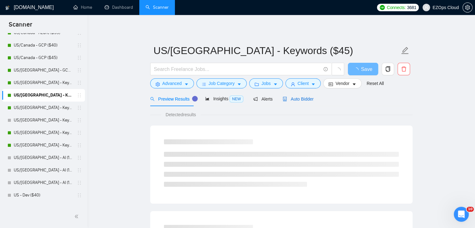
click at [295, 98] on span "Auto Bidder" at bounding box center [298, 99] width 31 height 5
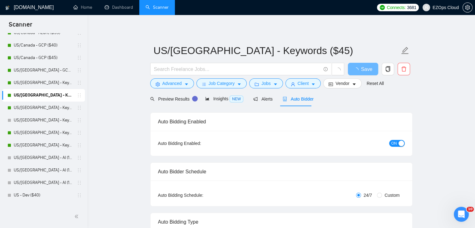
checkbox input "true"
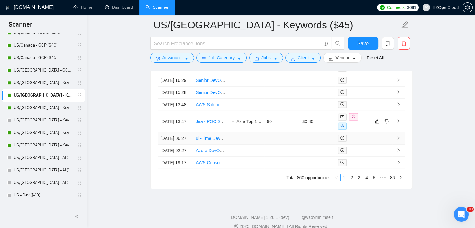
scroll to position [1826, 0]
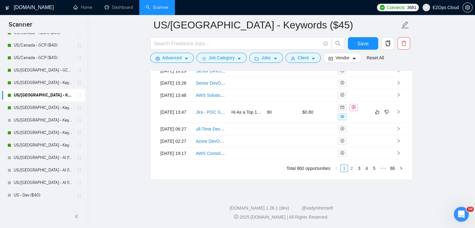
click at [352, 170] on link "2" at bounding box center [351, 168] width 7 height 7
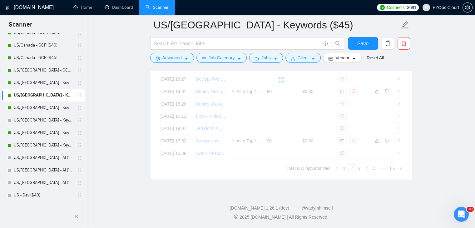
scroll to position [1823, 0]
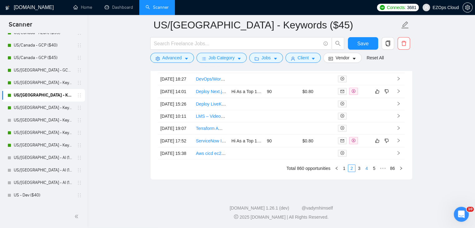
click at [367, 170] on link "4" at bounding box center [366, 168] width 7 height 7
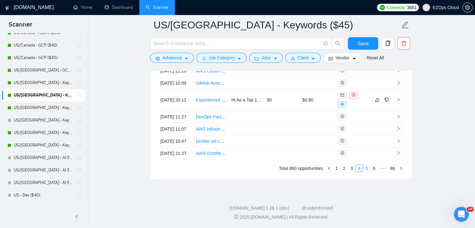
click at [368, 169] on link "5" at bounding box center [366, 168] width 7 height 7
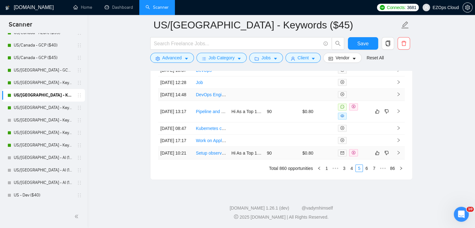
scroll to position [1792, 0]
click at [351, 172] on link "4" at bounding box center [351, 168] width 7 height 7
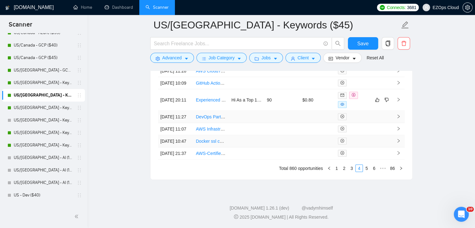
scroll to position [1761, 0]
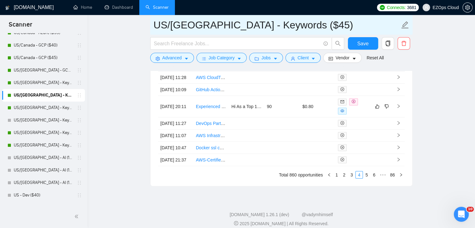
drag, startPoint x: 291, startPoint y: 22, endPoint x: 146, endPoint y: 17, distance: 145.0
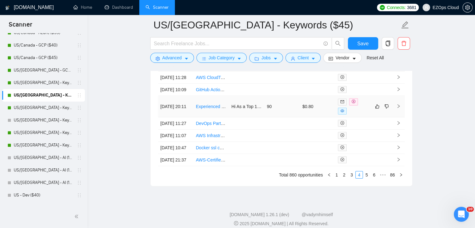
click at [212, 109] on link "Experienced DevOps Engineer for On-Prem OSS Server Stack" at bounding box center [257, 106] width 122 height 5
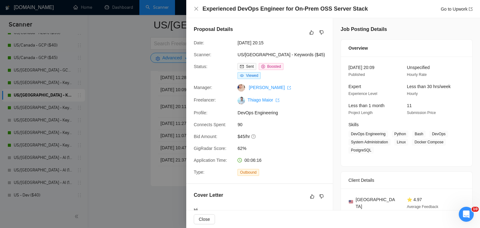
click at [117, 143] on div at bounding box center [240, 114] width 480 height 228
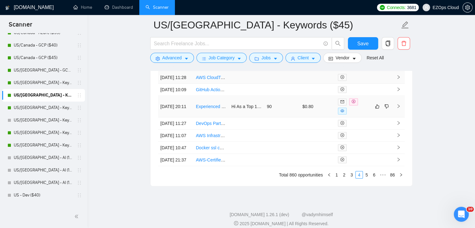
scroll to position [1698, 0]
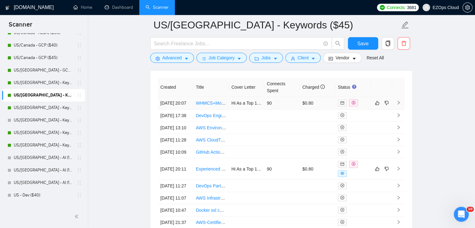
click at [210, 105] on link "WHMCS+Module Garden Proxmox VE Expert Needed for Specialized Hosting Site" at bounding box center [276, 103] width 160 height 5
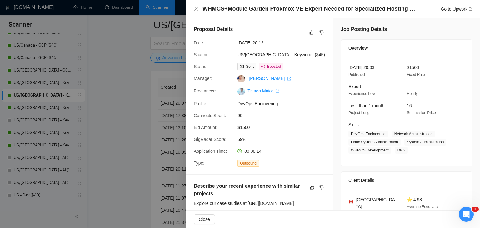
click at [109, 136] on div at bounding box center [240, 114] width 480 height 228
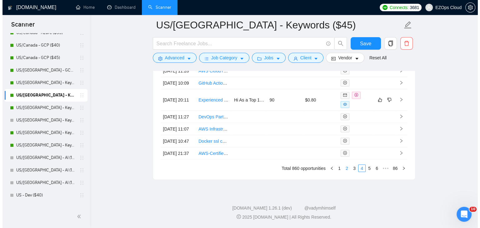
scroll to position [1823, 0]
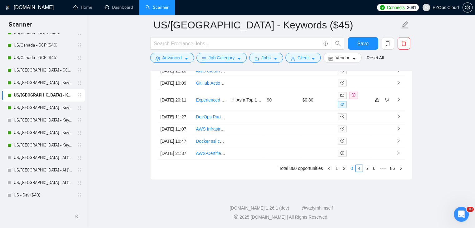
click at [354, 170] on link "3" at bounding box center [351, 168] width 7 height 7
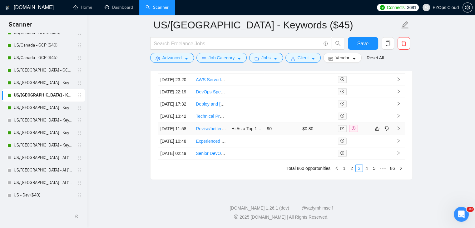
click at [215, 126] on link "Revise/better Recipes" at bounding box center [217, 128] width 43 height 5
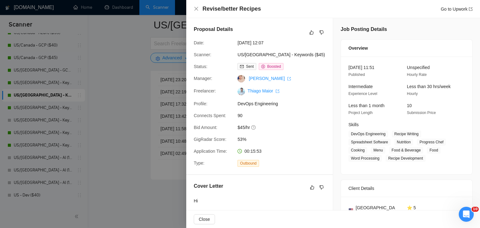
click at [137, 108] on div at bounding box center [240, 114] width 480 height 228
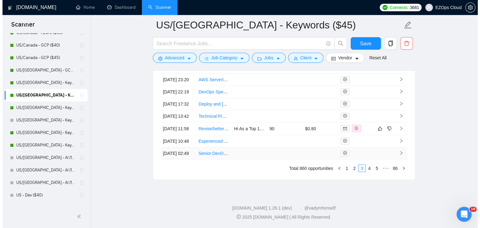
scroll to position [1823, 0]
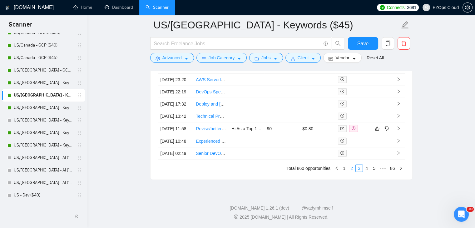
click at [352, 169] on link "2" at bounding box center [351, 168] width 7 height 7
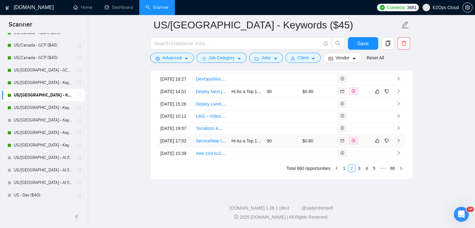
click at [214, 138] on link "ServiceNow Implementation Specialist" at bounding box center [233, 140] width 74 height 5
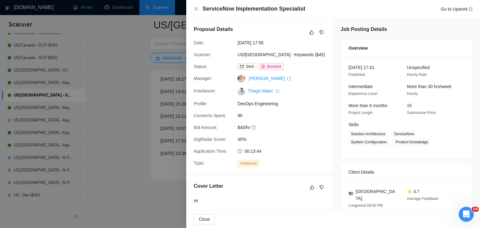
click at [135, 130] on div at bounding box center [240, 114] width 480 height 228
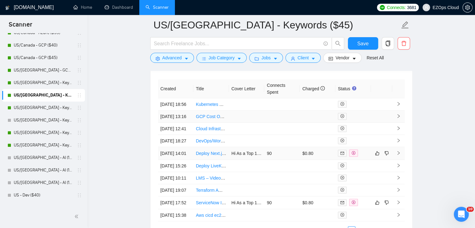
scroll to position [1729, 0]
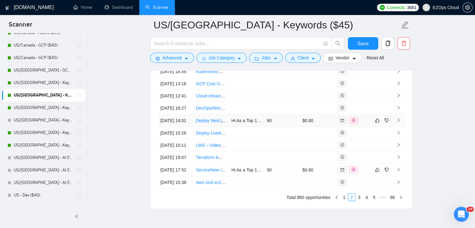
click at [207, 123] on link "Deploy Next.js Monorepo to Windows Server with CI/CD Setup" at bounding box center [257, 120] width 122 height 5
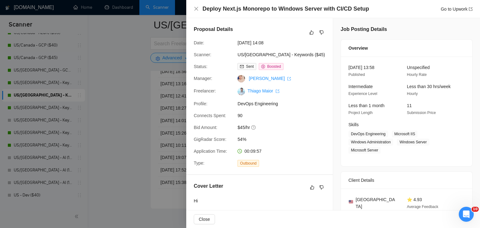
click at [127, 80] on div at bounding box center [240, 114] width 480 height 228
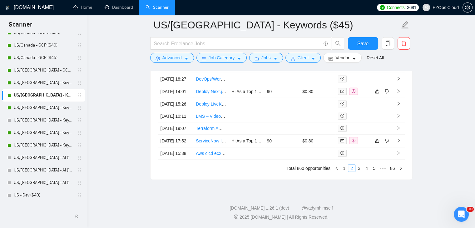
scroll to position [1823, 0]
click at [345, 169] on link "1" at bounding box center [344, 168] width 7 height 7
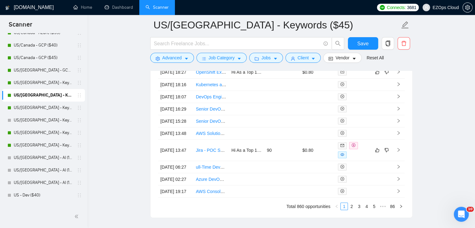
scroll to position [1729, 0]
click at [55, 108] on link "US/[GEOGRAPHIC_DATA] - Keywords ($55)" at bounding box center [43, 108] width 59 height 12
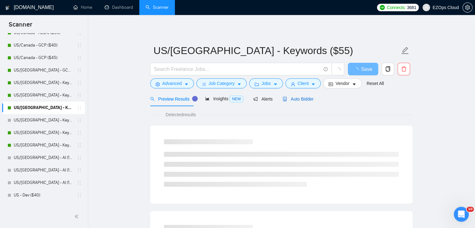
click at [302, 101] on span "Auto Bidder" at bounding box center [298, 99] width 31 height 5
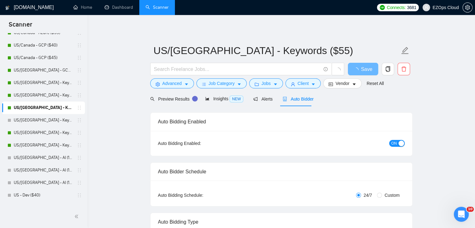
checkbox input "true"
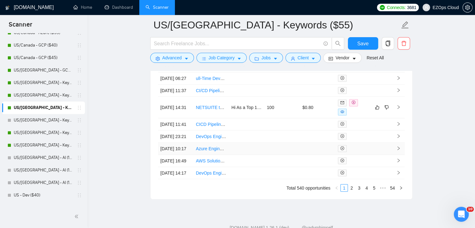
scroll to position [1836, 0]
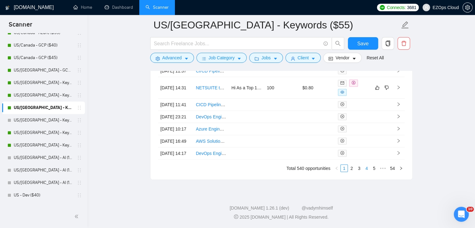
click at [367, 171] on link "4" at bounding box center [366, 168] width 7 height 7
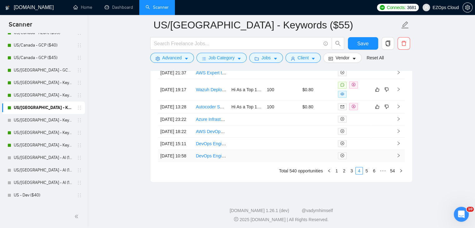
scroll to position [1773, 0]
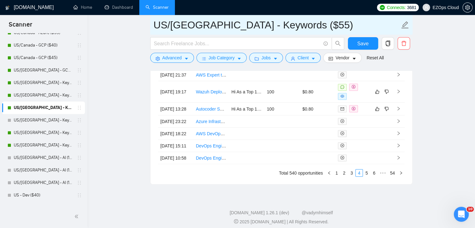
drag, startPoint x: 291, startPoint y: 29, endPoint x: 156, endPoint y: 22, distance: 135.5
click at [156, 22] on input "US/[GEOGRAPHIC_DATA] - Keywords ($55)" at bounding box center [277, 25] width 246 height 16
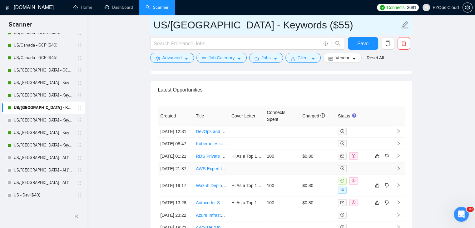
scroll to position [1836, 0]
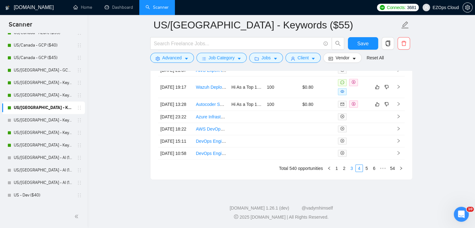
click at [350, 170] on link "3" at bounding box center [351, 168] width 7 height 7
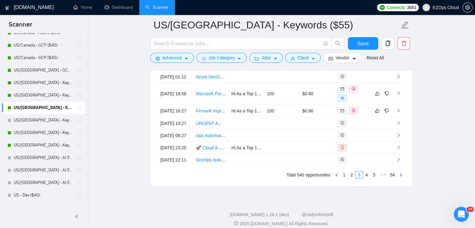
scroll to position [1773, 0]
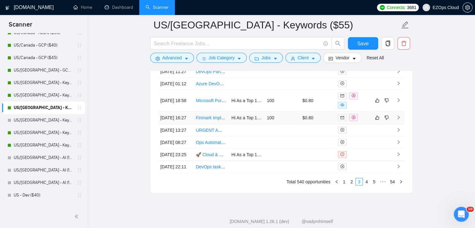
click at [207, 120] on link "Finmark Implementation & Integration Expert" at bounding box center [239, 117] width 87 height 5
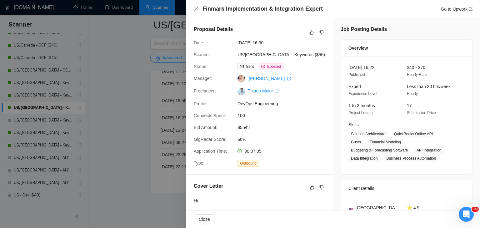
click at [127, 134] on div at bounding box center [240, 114] width 480 height 228
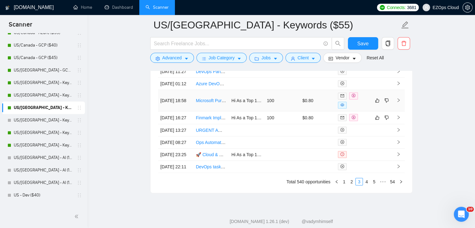
click at [217, 103] on link "Microsoft Purview DLP Expert" at bounding box center [225, 100] width 58 height 5
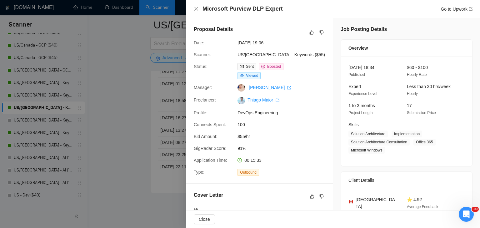
drag, startPoint x: 117, startPoint y: 135, endPoint x: 114, endPoint y: 131, distance: 4.7
click at [116, 135] on div at bounding box center [240, 114] width 480 height 228
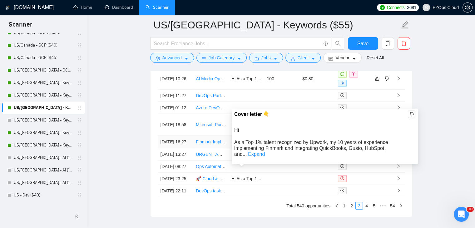
scroll to position [1711, 0]
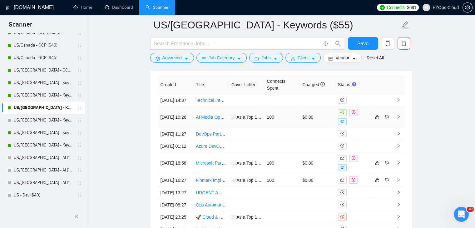
click at [212, 120] on link "AI Media Ops / Data Ops Support" at bounding box center [228, 117] width 65 height 5
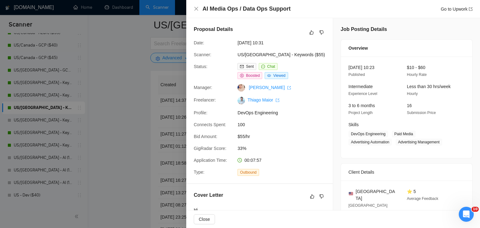
click at [131, 86] on div at bounding box center [240, 114] width 480 height 228
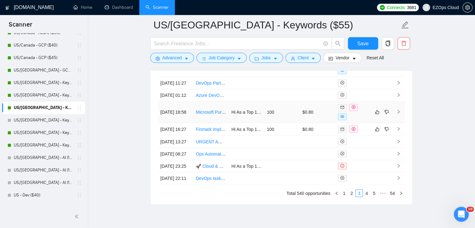
scroll to position [1836, 0]
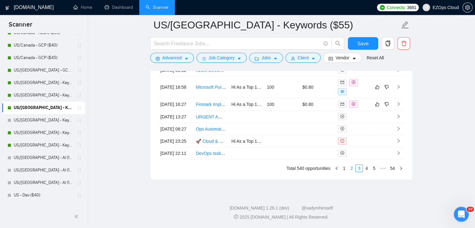
click at [350, 170] on link "2" at bounding box center [351, 168] width 7 height 7
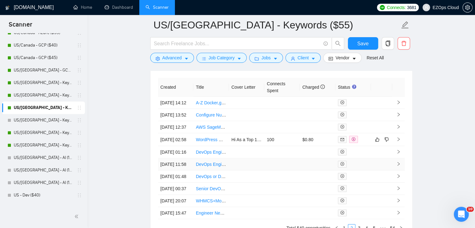
scroll to position [1833, 0]
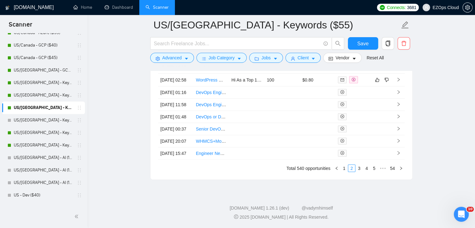
click at [359, 168] on link "3" at bounding box center [359, 168] width 7 height 7
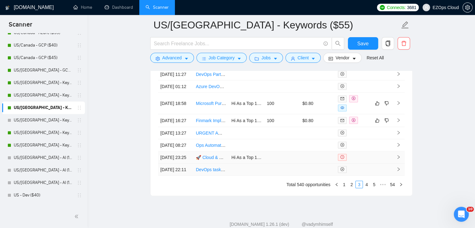
scroll to position [1802, 0]
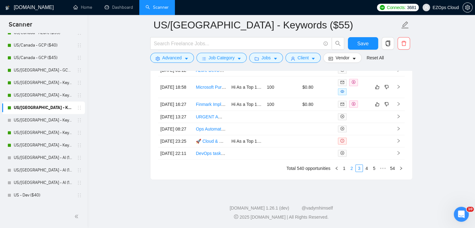
click at [351, 172] on link "2" at bounding box center [351, 168] width 7 height 7
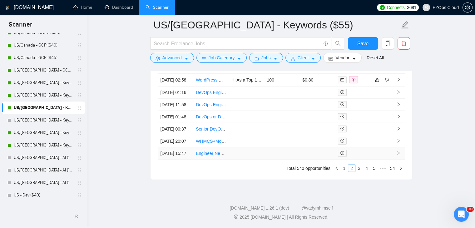
scroll to position [1677, 0]
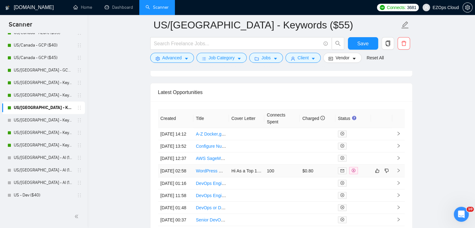
click at [208, 173] on link "WordPress Migration Specialist - Move Live Site from Third-Party to Hostinger (…" at bounding box center [288, 170] width 185 height 5
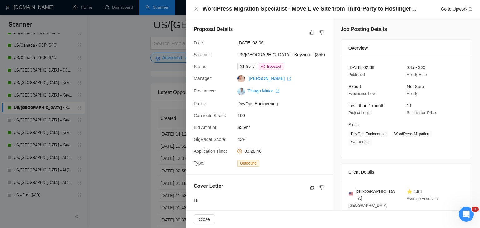
click at [135, 147] on div at bounding box center [240, 114] width 480 height 228
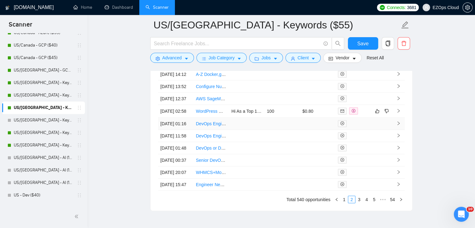
scroll to position [1833, 0]
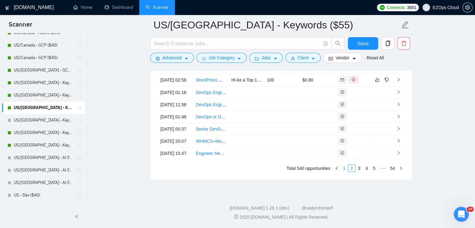
click at [342, 168] on link "1" at bounding box center [344, 168] width 7 height 7
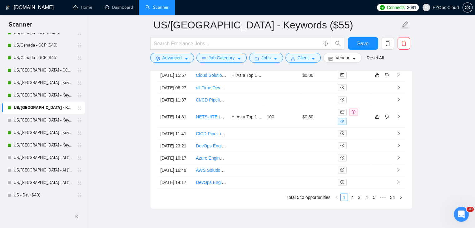
scroll to position [1739, 0]
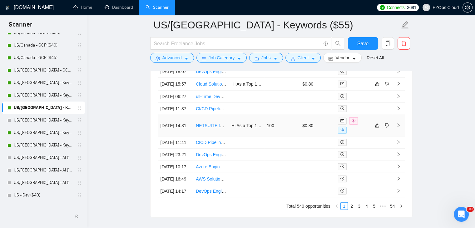
click at [206, 128] on link "NETSUITE to ODOO Migration Consultant Needed" at bounding box center [245, 125] width 99 height 5
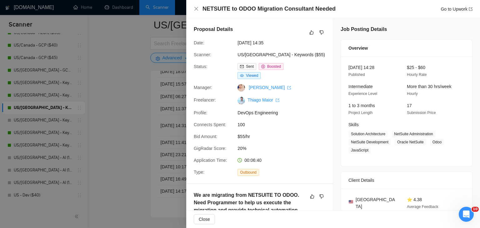
click at [142, 108] on div at bounding box center [240, 114] width 480 height 228
